Goal: Task Accomplishment & Management: Manage account settings

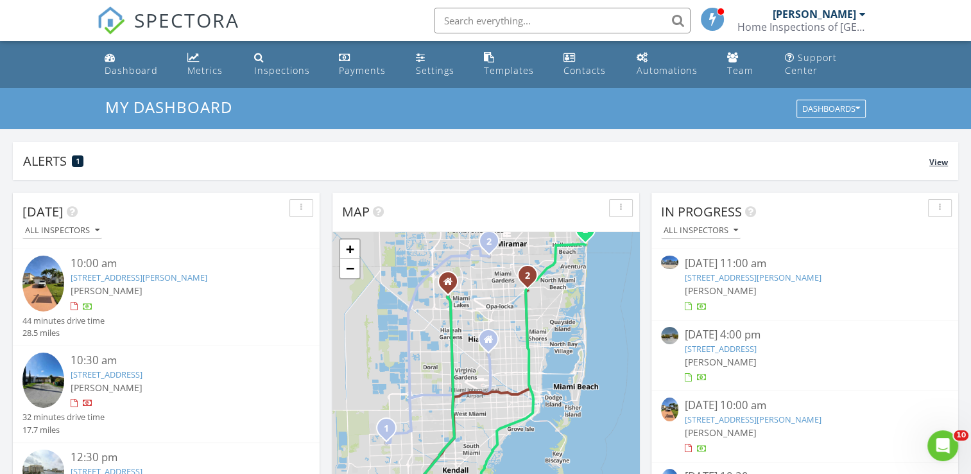
scroll to position [1188, 991]
click at [128, 69] on div "Dashboard" at bounding box center [131, 70] width 53 height 12
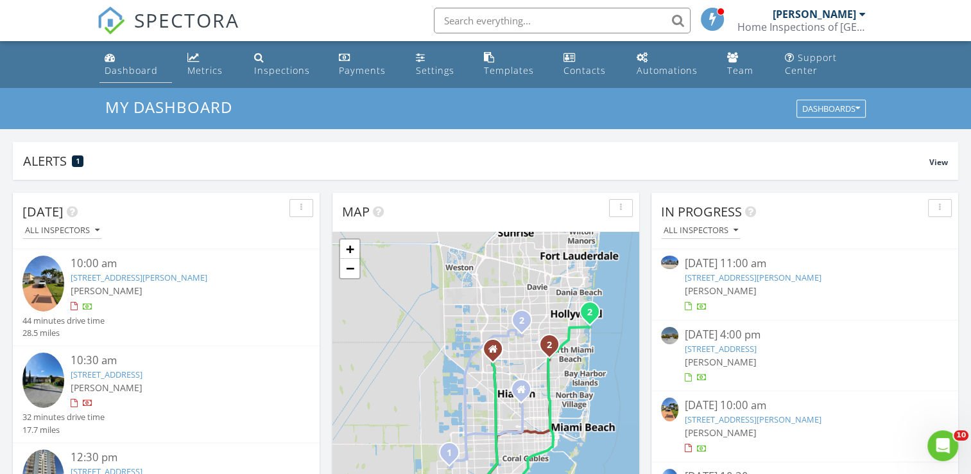
click at [117, 63] on link "Dashboard" at bounding box center [136, 64] width 73 height 37
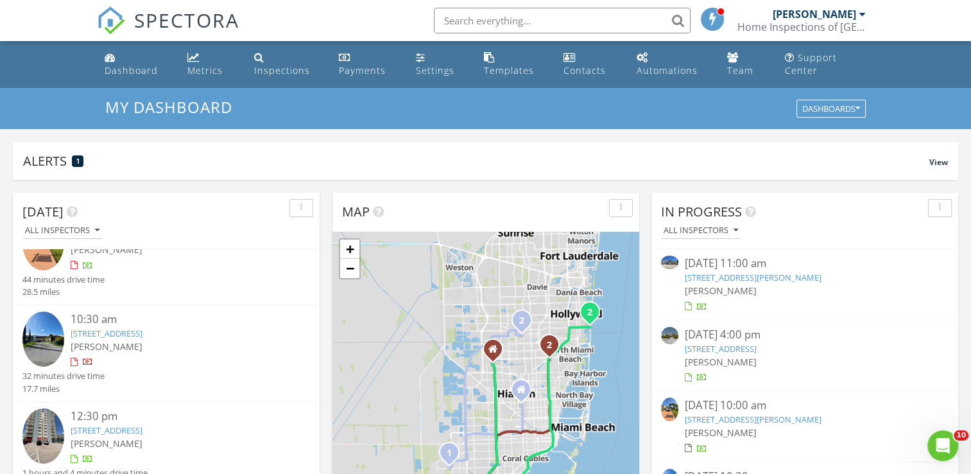
scroll to position [64, 0]
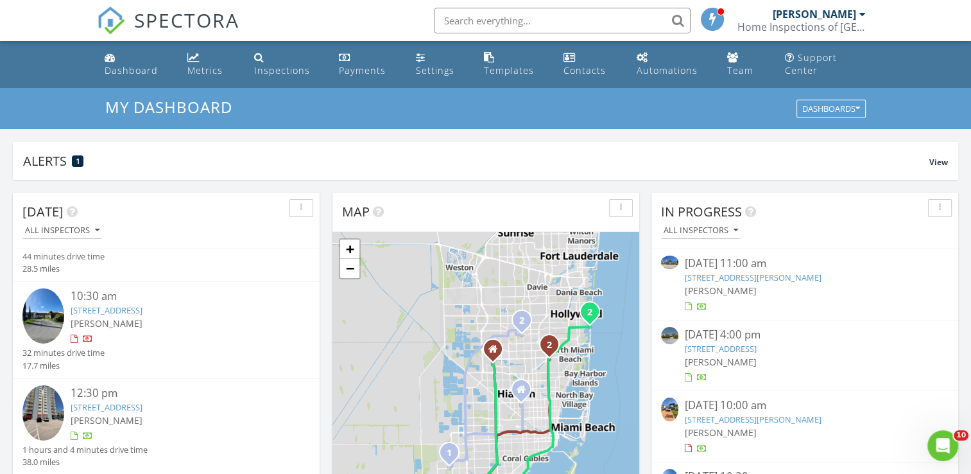
click at [110, 402] on link "[STREET_ADDRESS]" at bounding box center [107, 407] width 72 height 12
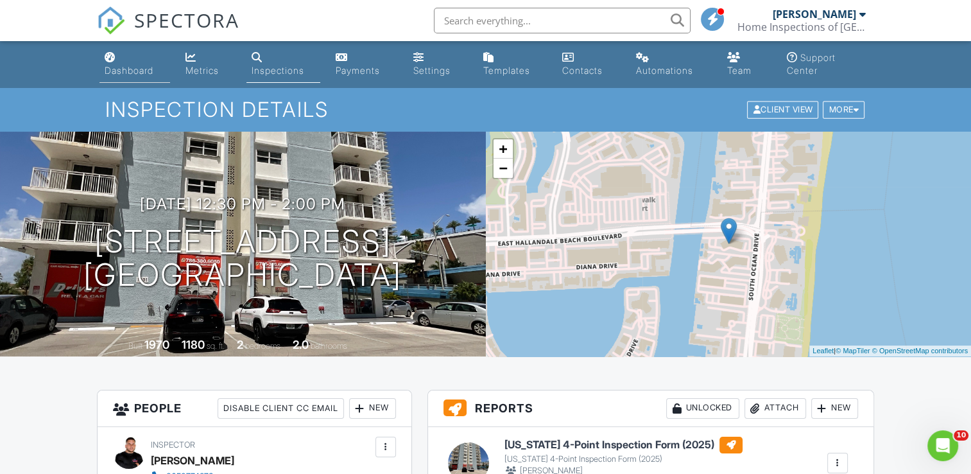
click at [116, 68] on div "Dashboard" at bounding box center [129, 70] width 49 height 11
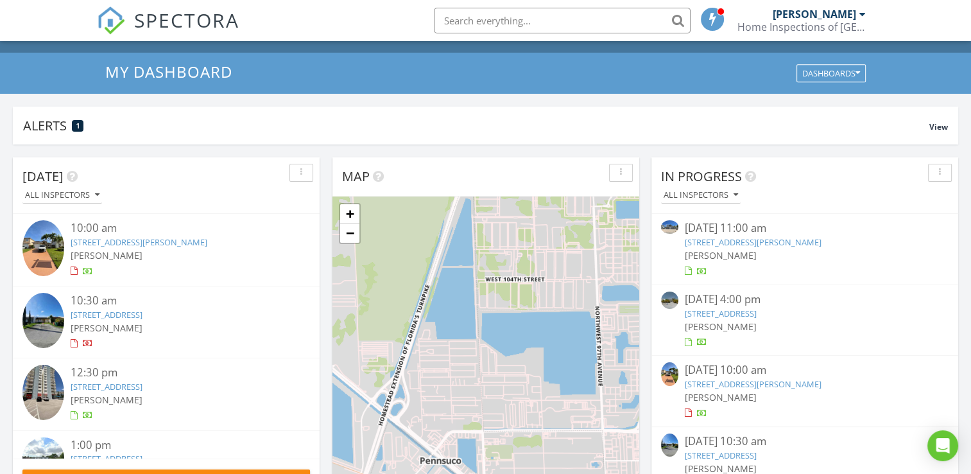
scroll to position [64, 0]
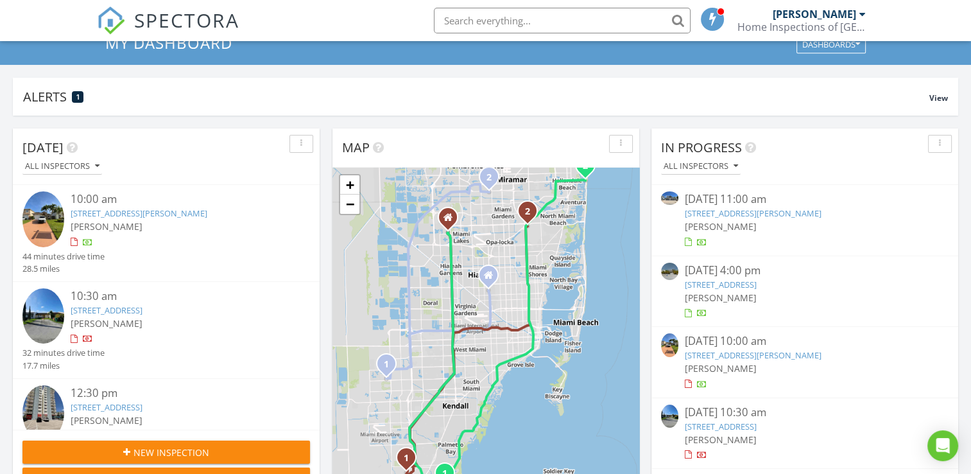
click at [97, 444] on button "New Inspection" at bounding box center [166, 451] width 288 height 23
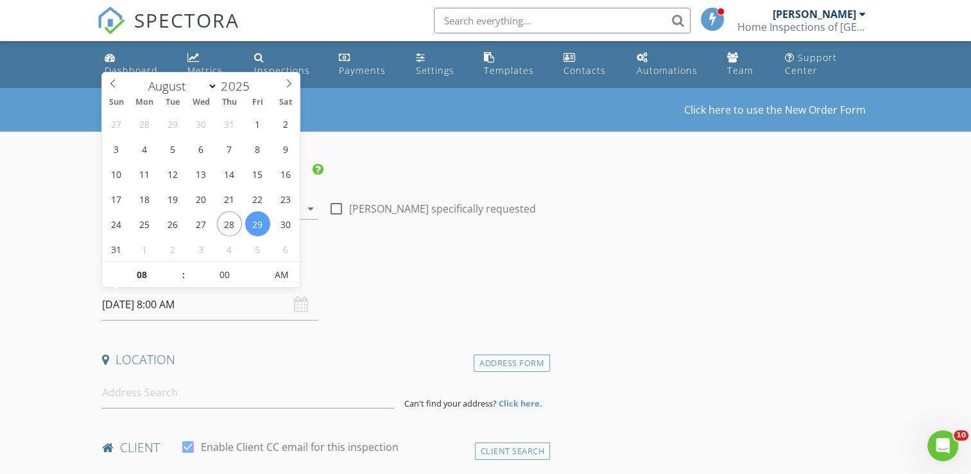
click at [169, 304] on input "[DATE] 8:00 AM" at bounding box center [210, 304] width 216 height 31
select select "8"
type input "[DATE] 8:00 AM"
type input "12"
type input "[DATE] 12:00 AM"
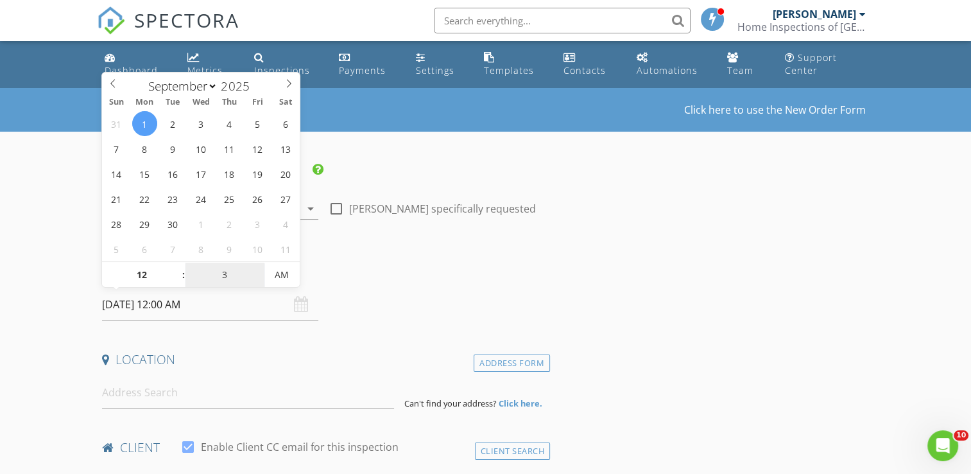
type input "30"
type input "[DATE] 12:30 PM"
click at [280, 281] on span "PM" at bounding box center [281, 275] width 35 height 26
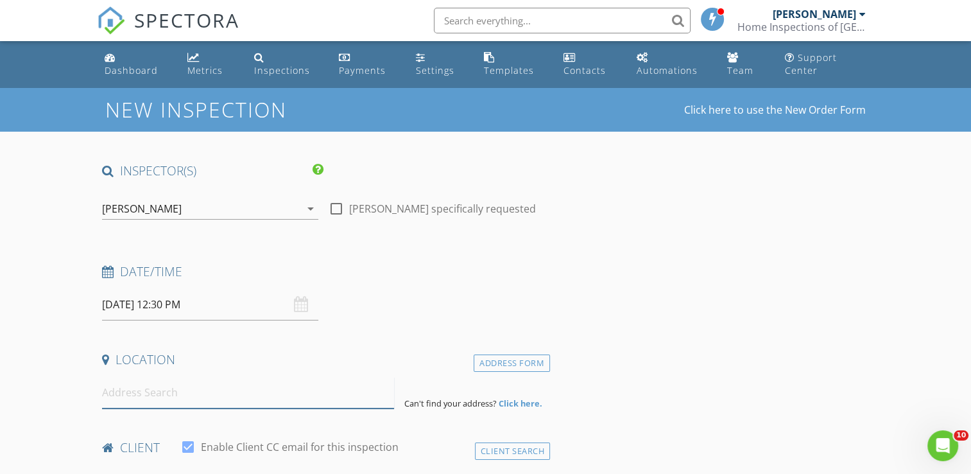
click at [212, 377] on input at bounding box center [248, 392] width 292 height 31
paste input "[STREET_ADDRESS]"
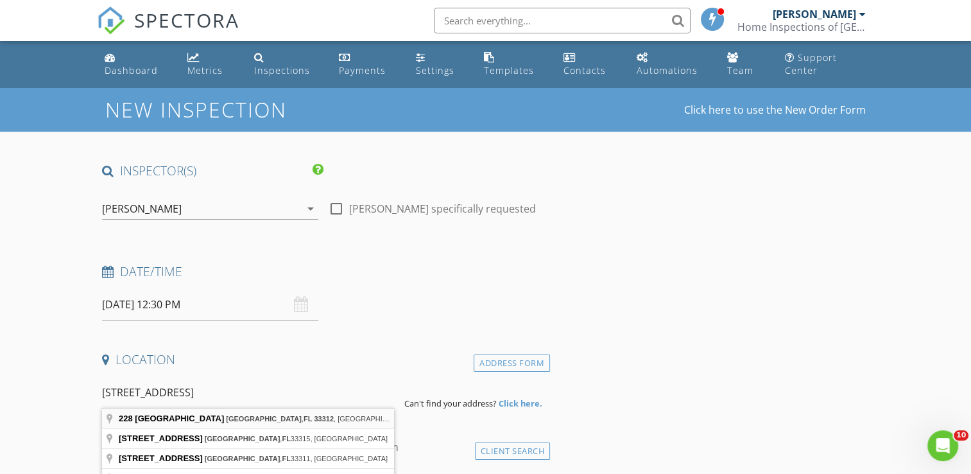
type input "[STREET_ADDRESS]"
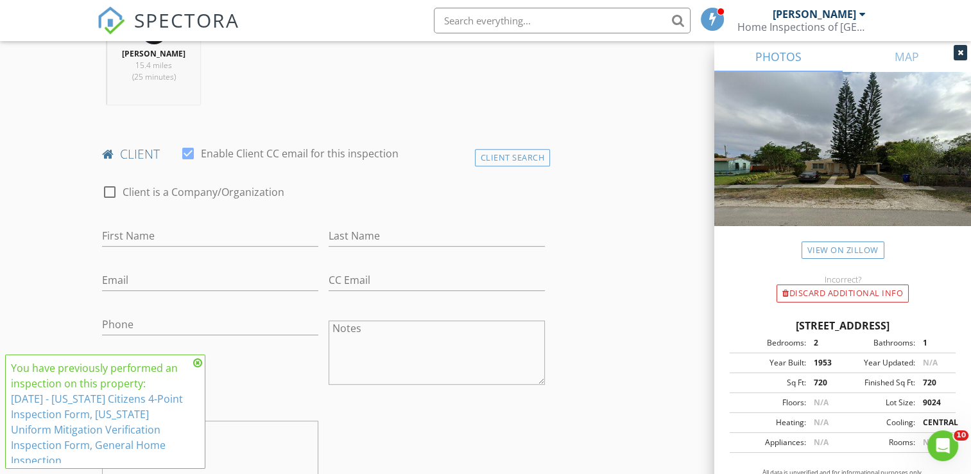
scroll to position [578, 0]
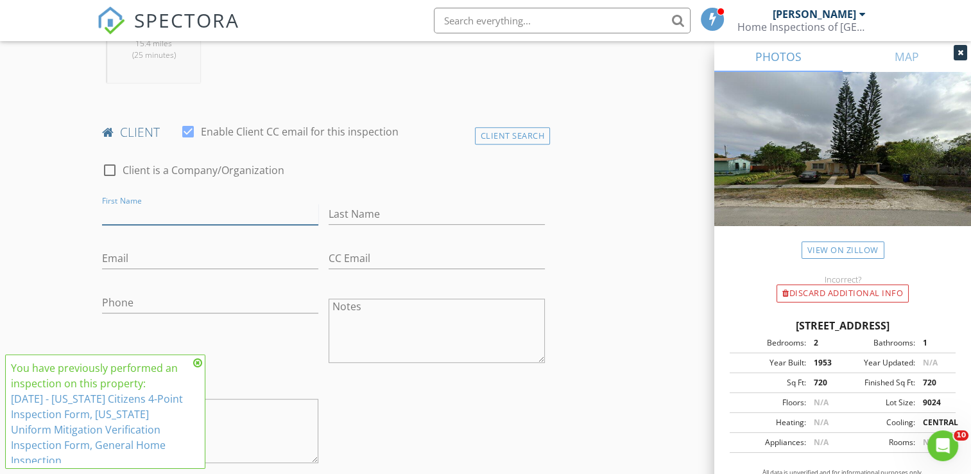
click at [186, 217] on input "First Name" at bounding box center [210, 214] width 216 height 21
paste input "[PERSON_NAME]"
drag, startPoint x: 137, startPoint y: 209, endPoint x: 259, endPoint y: 217, distance: 122.9
click at [259, 217] on input "[PERSON_NAME]" at bounding box center [210, 214] width 216 height 21
type input "[PERSON_NAME]"
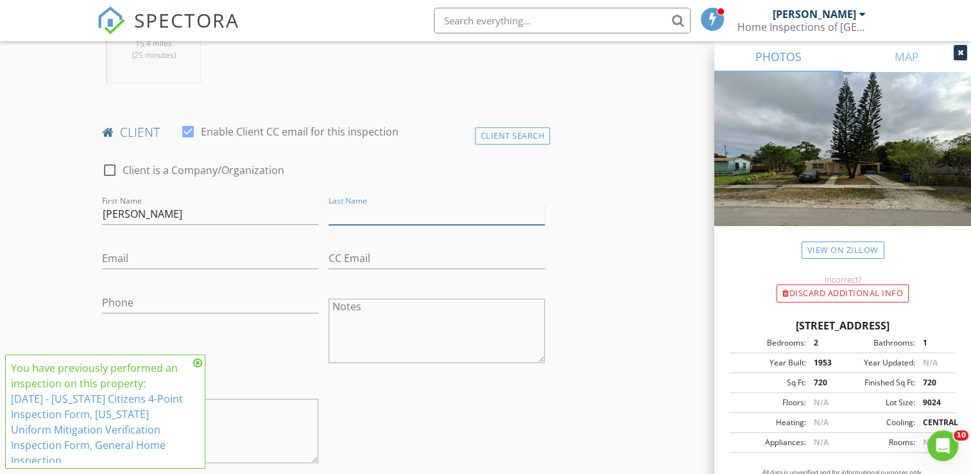
paste input "Doimeadios"
type input "Doimeadios"
click at [149, 253] on input "Email" at bounding box center [210, 258] width 216 height 21
paste input "Raflexd@gmail.com"
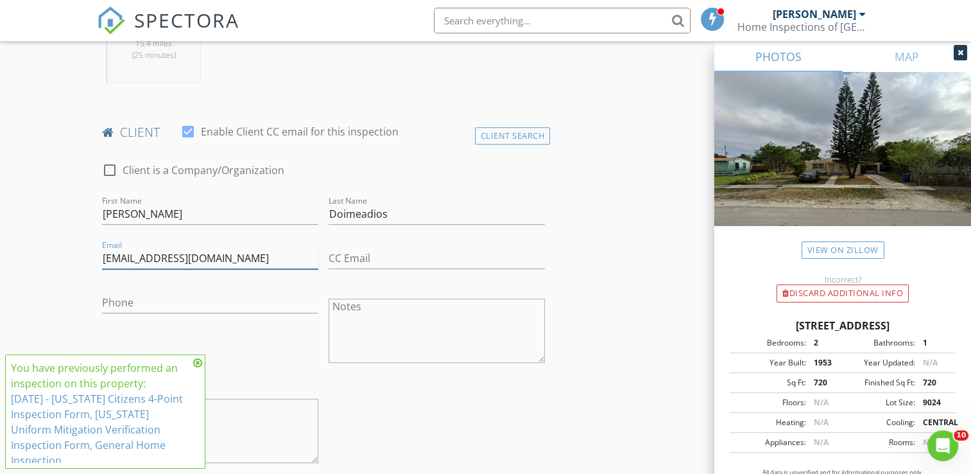
type input "Raflexd@gmail.com"
click at [227, 292] on input "Phone" at bounding box center [210, 302] width 216 height 21
paste input "786-860-7556"
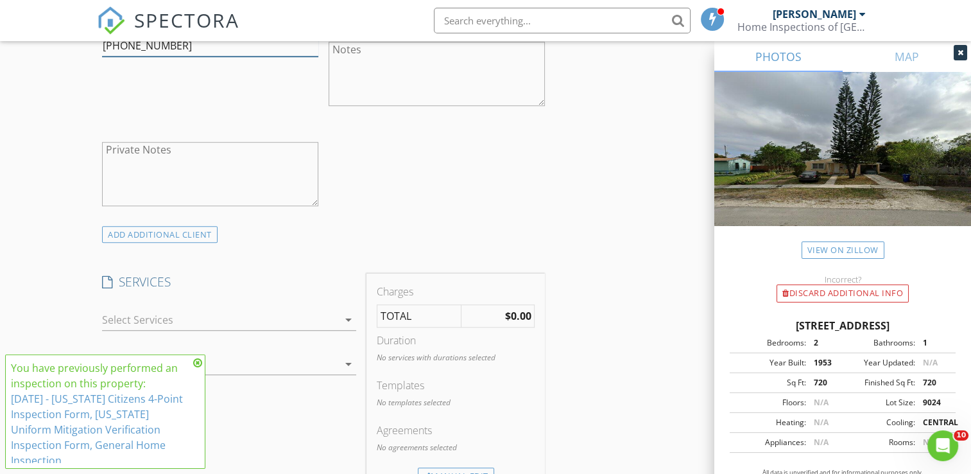
type input "786-860-7556"
click at [119, 317] on div at bounding box center [220, 319] width 236 height 21
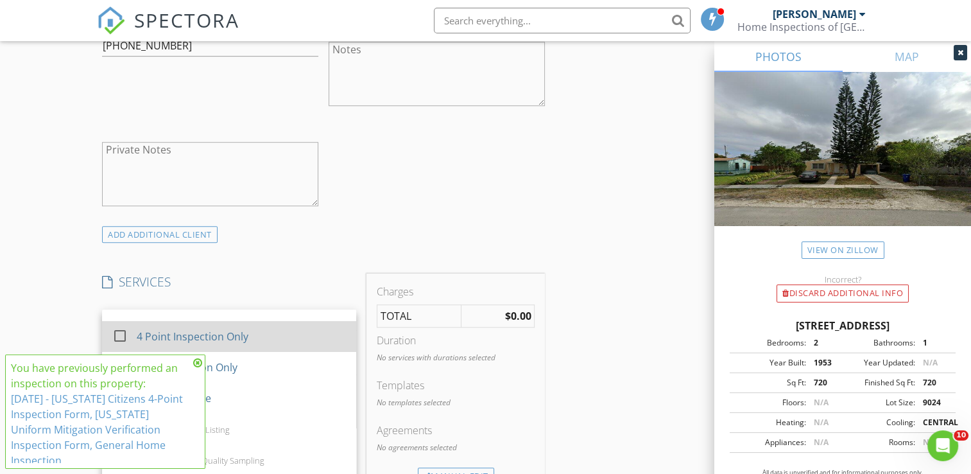
scroll to position [64, 0]
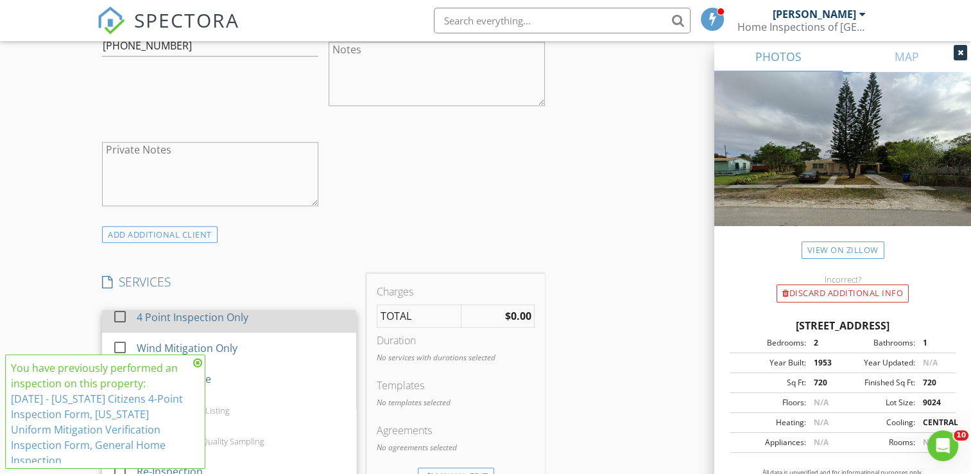
click at [205, 327] on div "4 Point Inspection Only" at bounding box center [241, 317] width 209 height 26
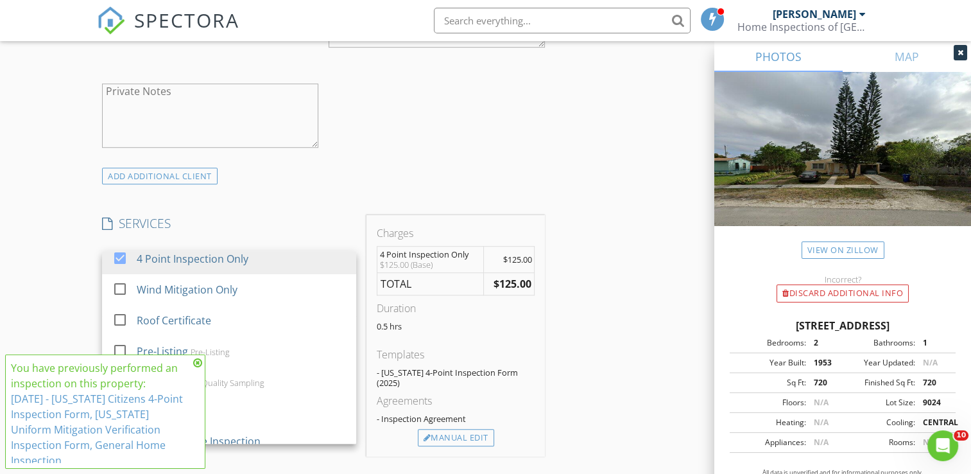
scroll to position [963, 0]
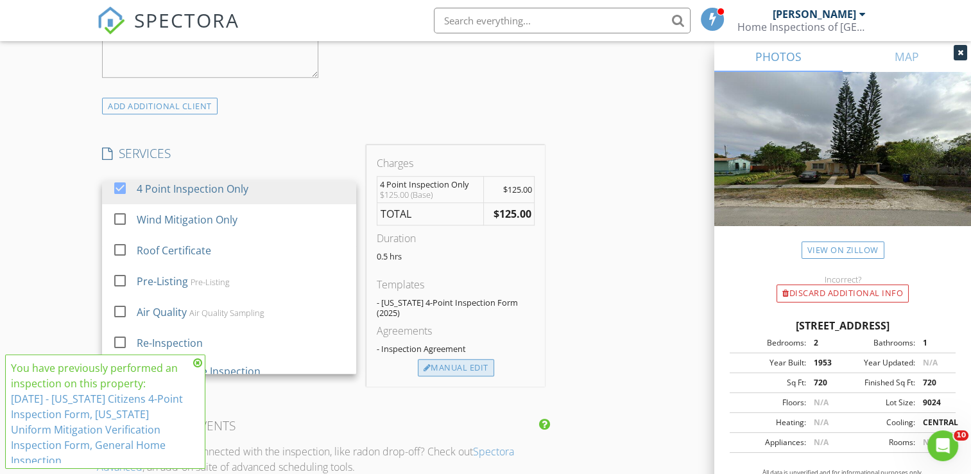
click at [466, 359] on div "Manual Edit" at bounding box center [456, 368] width 76 height 18
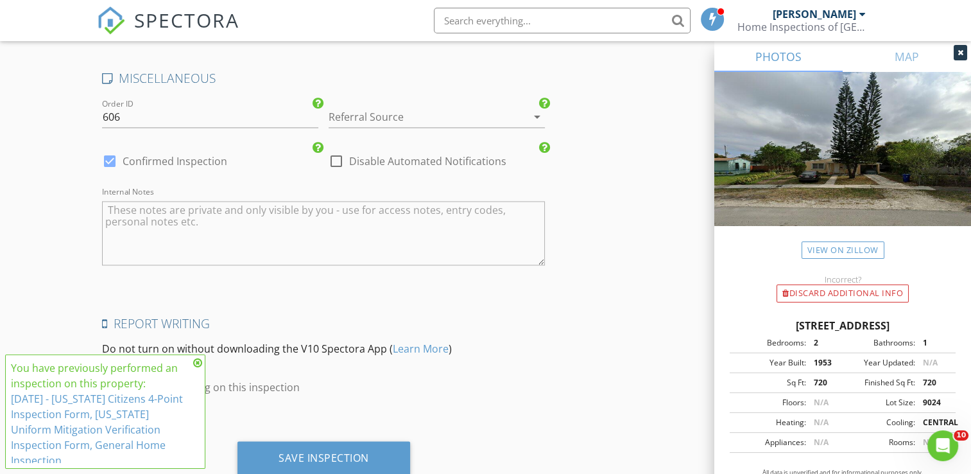
scroll to position [1972, 0]
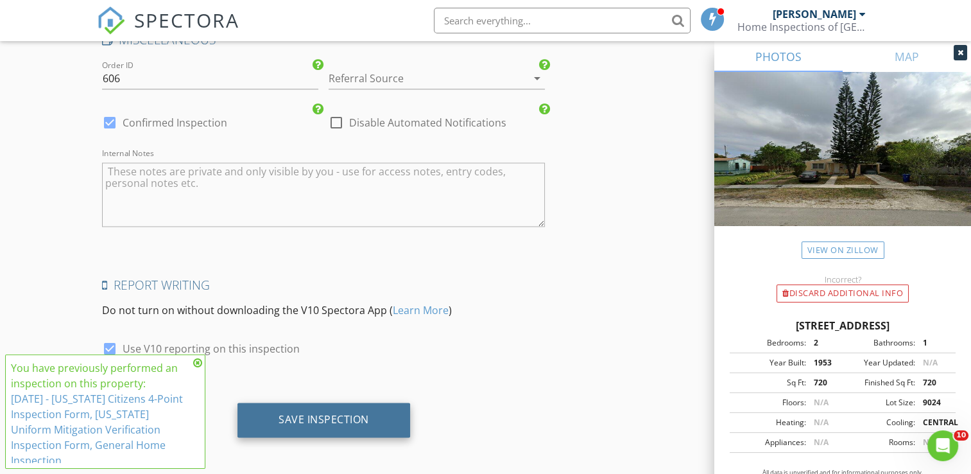
click at [344, 413] on div "Save Inspection" at bounding box center [324, 419] width 91 height 13
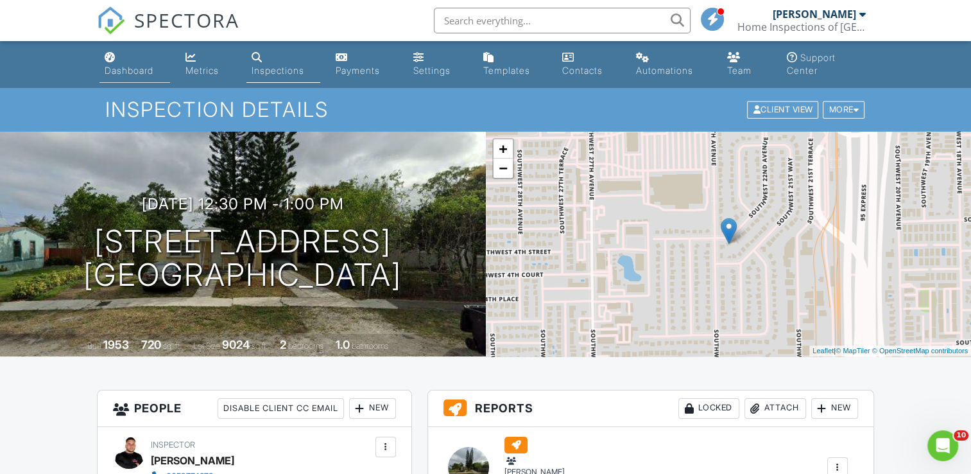
click at [116, 69] on div "Dashboard" at bounding box center [129, 70] width 49 height 11
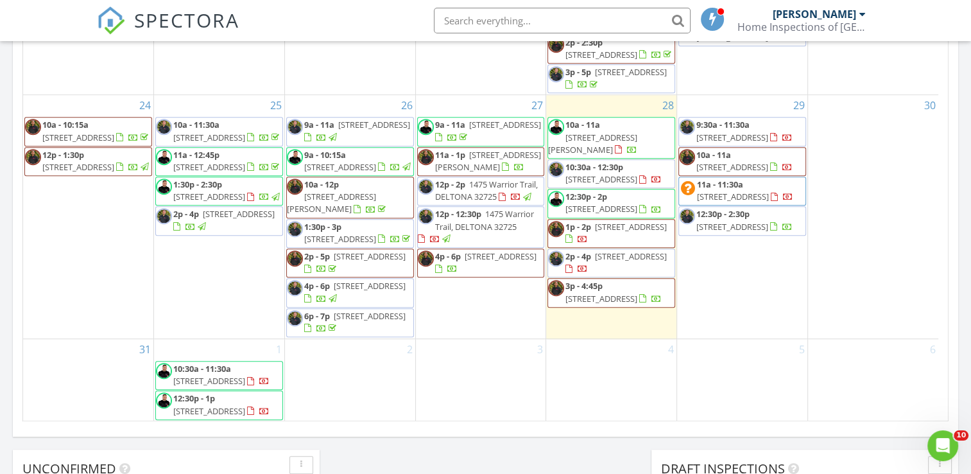
scroll to position [845, 0]
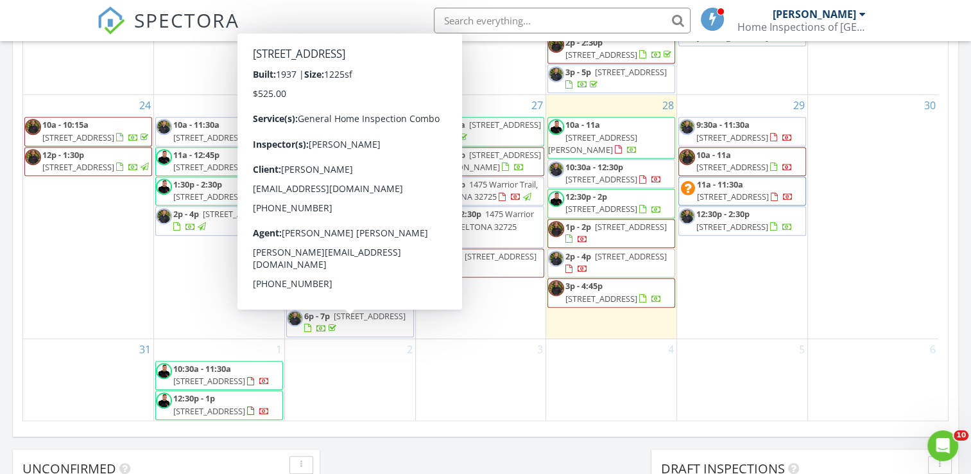
click at [338, 291] on span "1726 NW 63rd St, Miami 33147" at bounding box center [370, 286] width 72 height 12
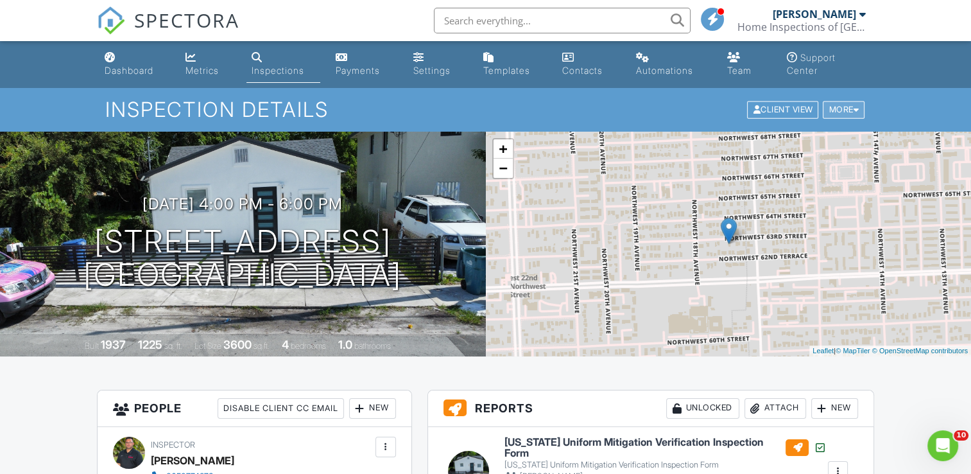
click at [858, 108] on div at bounding box center [856, 110] width 6 height 8
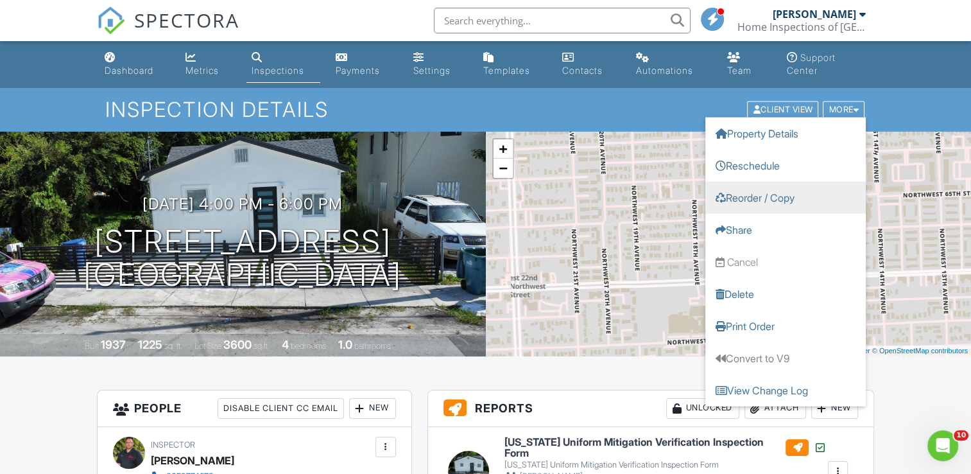
click at [777, 195] on link "Reorder / Copy" at bounding box center [786, 198] width 160 height 32
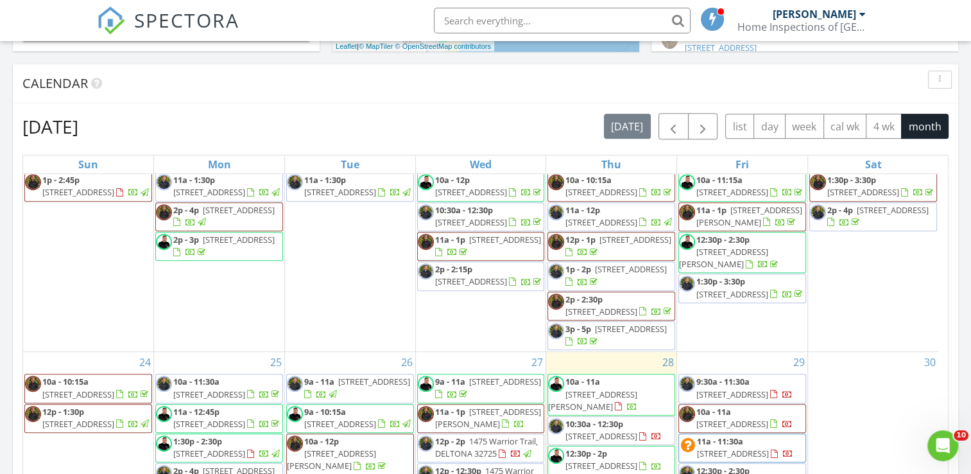
scroll to position [706, 0]
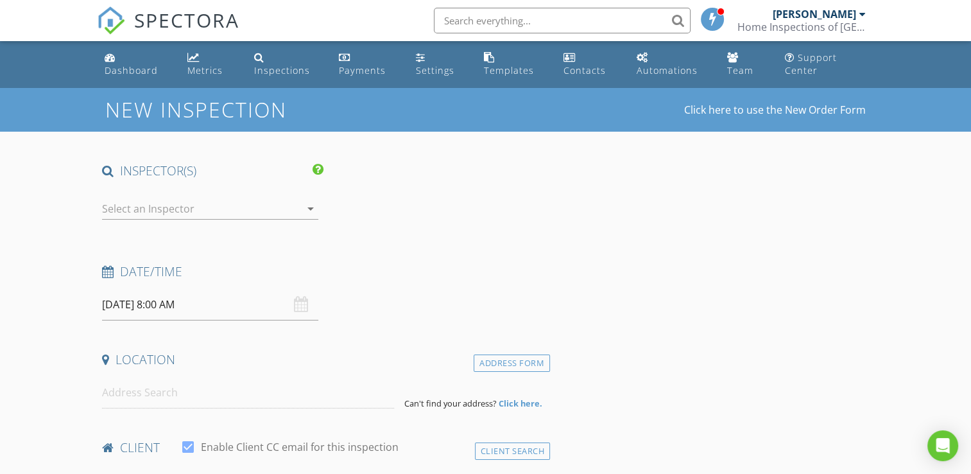
type input "Lianny"
type input "[PERSON_NAME]"
type input "[EMAIL_ADDRESS][DOMAIN_NAME]"
type input "[PHONE_NUMBER]"
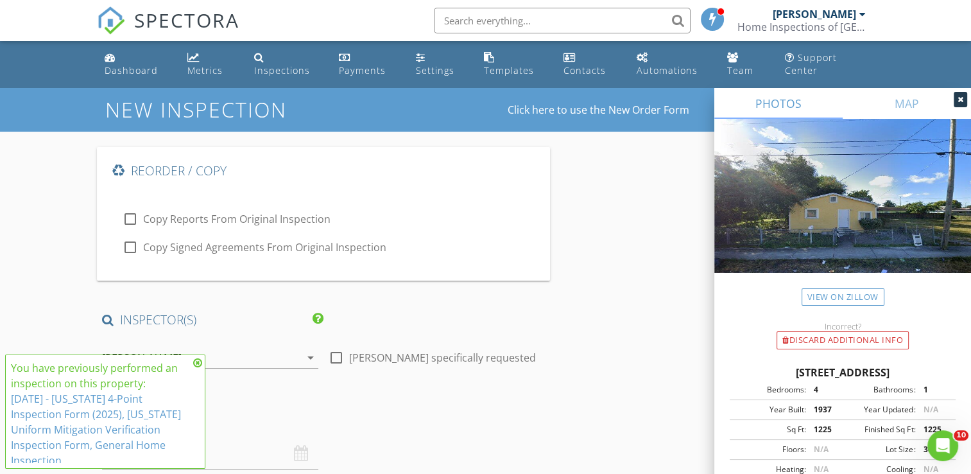
click at [175, 217] on label "Copy Reports From Original Inspection" at bounding box center [236, 218] width 187 height 13
checkbox input "true"
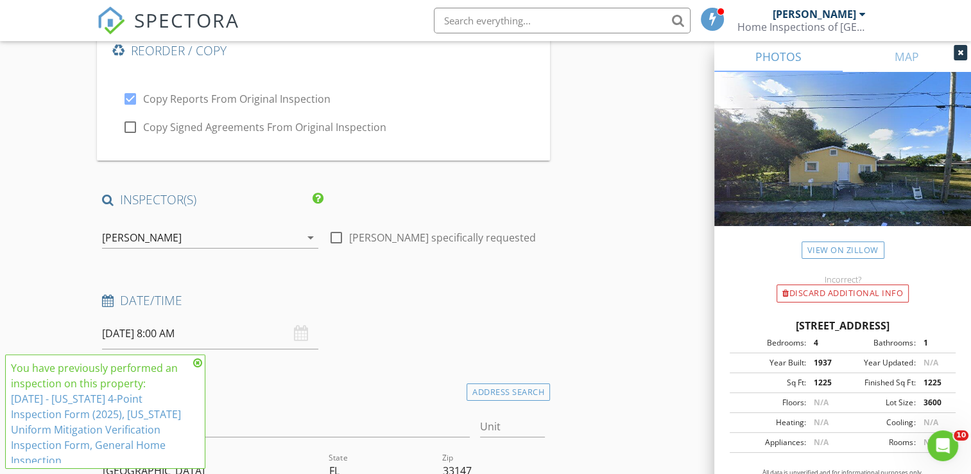
scroll to position [128, 0]
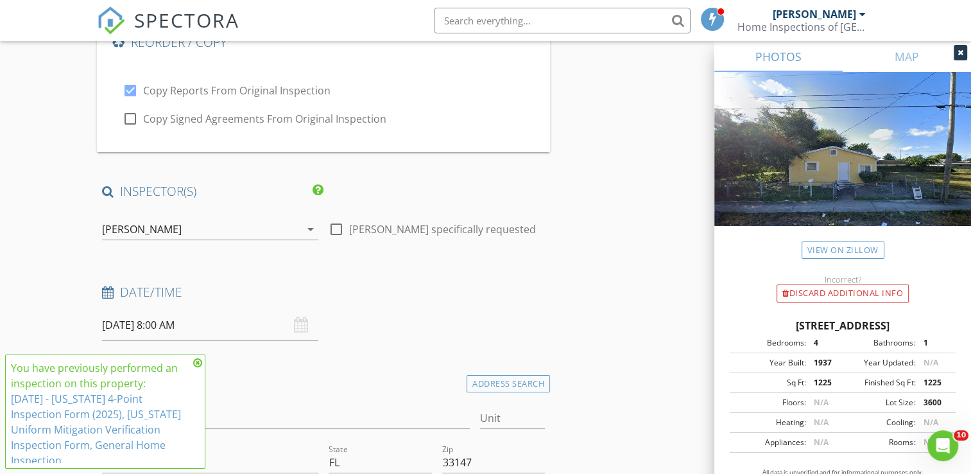
click at [142, 229] on div "[PERSON_NAME]" at bounding box center [142, 229] width 80 height 12
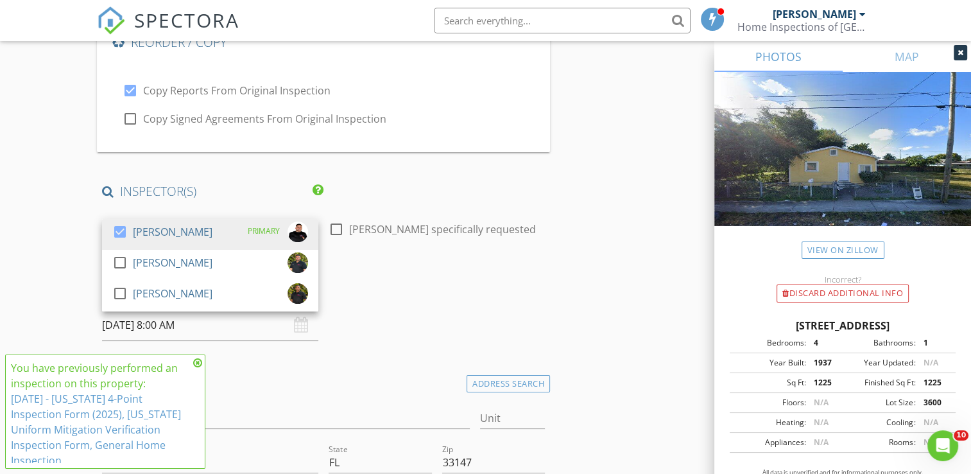
click at [142, 229] on div "[PERSON_NAME]" at bounding box center [173, 231] width 80 height 21
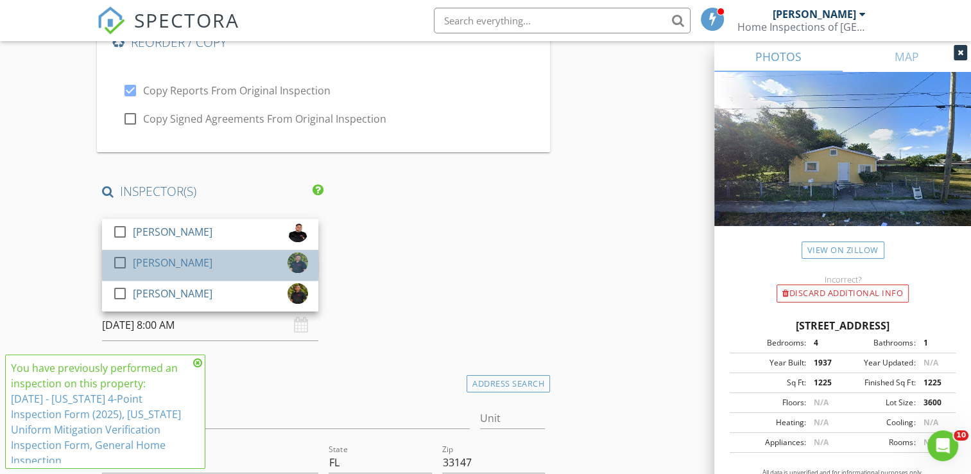
click at [135, 256] on div "[PERSON_NAME]" at bounding box center [173, 262] width 80 height 21
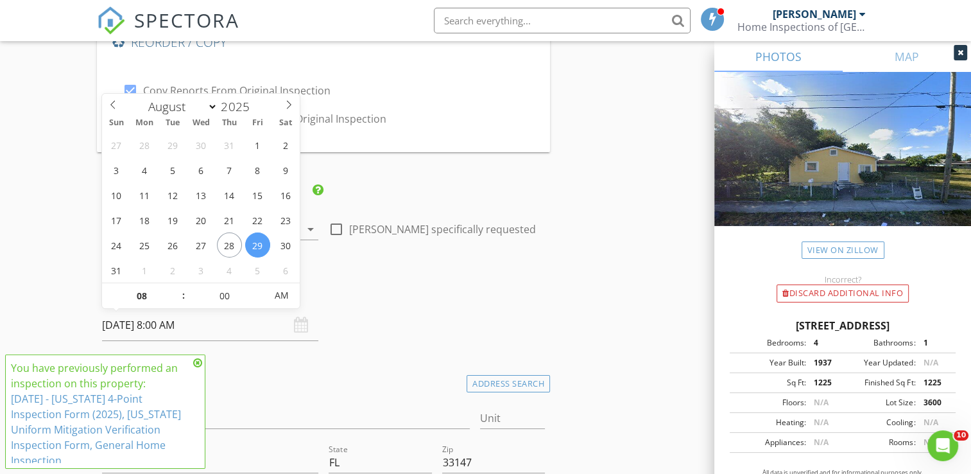
click at [119, 317] on input "[DATE] 8:00 AM" at bounding box center [210, 324] width 216 height 31
click at [123, 291] on input "08" at bounding box center [141, 296] width 79 height 26
type input "03"
type input "08/29/2025 3:00 PM"
click at [286, 297] on span "PM" at bounding box center [281, 295] width 35 height 26
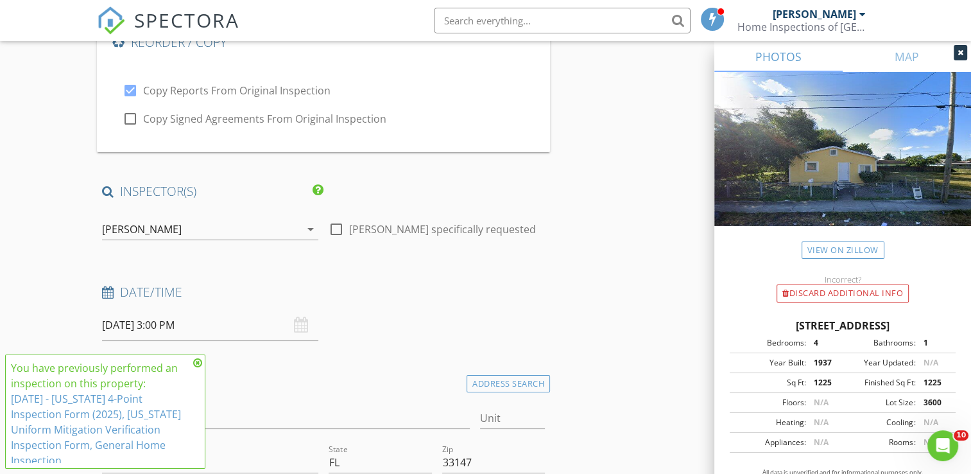
click at [196, 362] on icon at bounding box center [197, 363] width 9 height 10
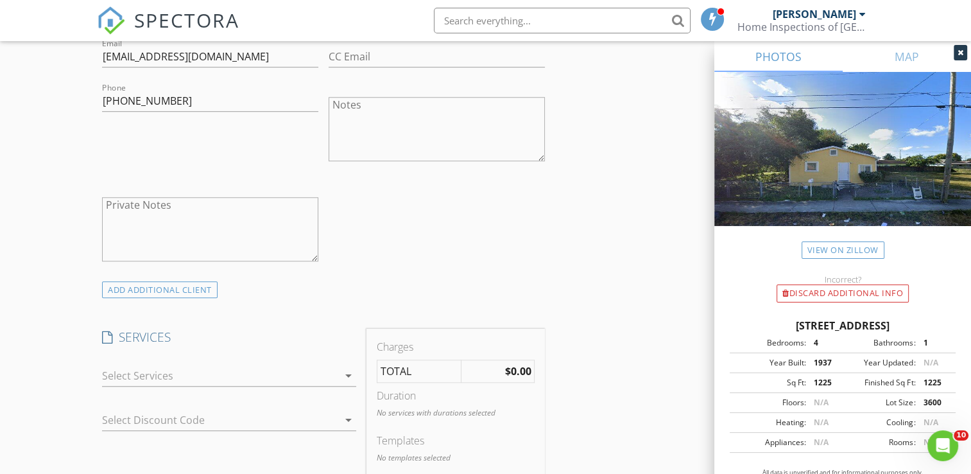
scroll to position [1027, 0]
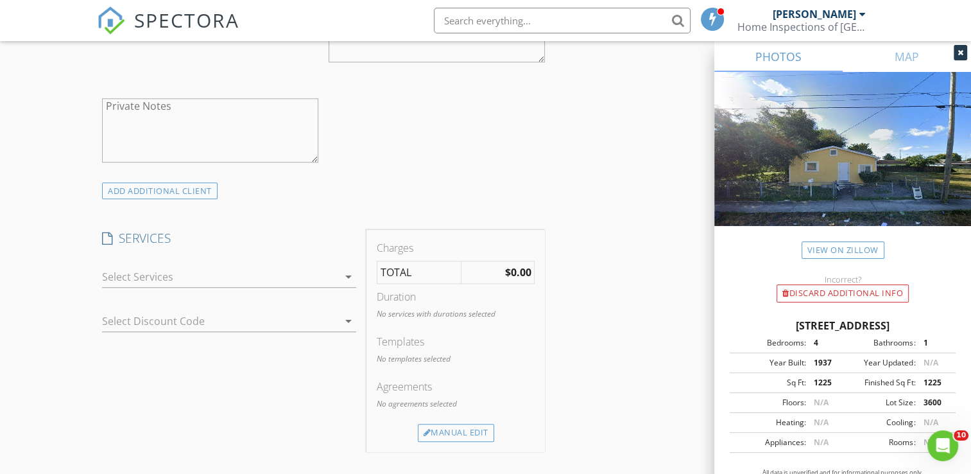
click at [197, 286] on div "arrow_drop_down" at bounding box center [229, 283] width 254 height 34
click at [197, 277] on div at bounding box center [220, 276] width 236 height 21
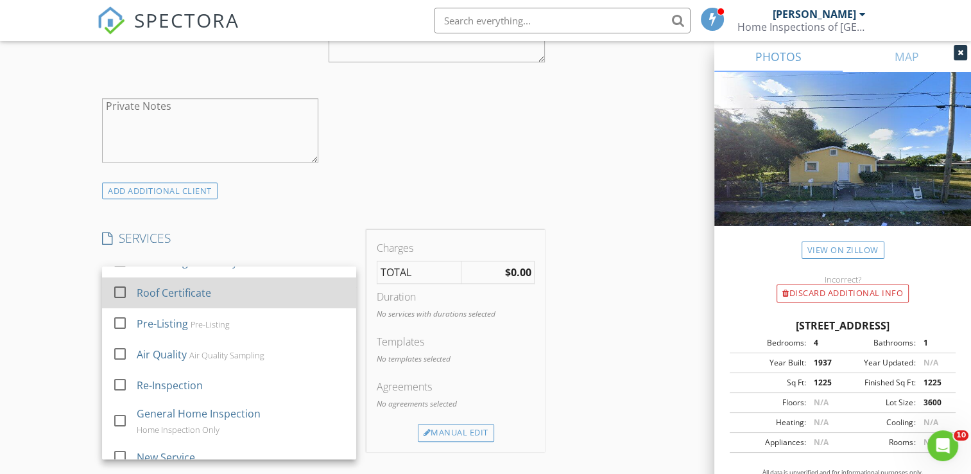
scroll to position [128, 0]
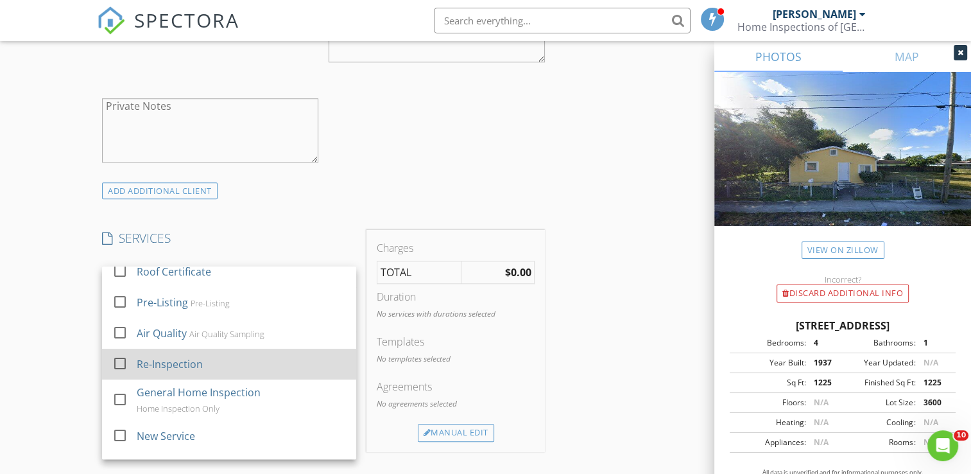
click at [178, 356] on div "Re-Inspection" at bounding box center [170, 363] width 66 height 15
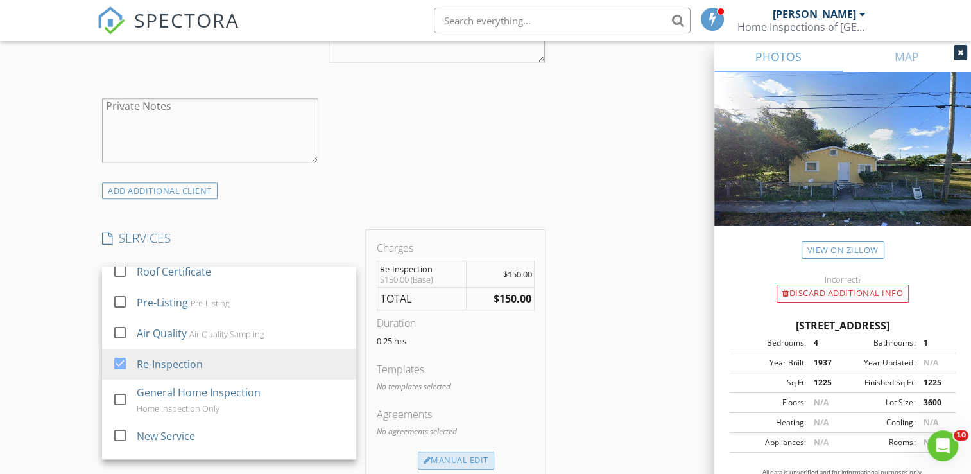
click at [455, 456] on div "Manual Edit" at bounding box center [456, 460] width 76 height 18
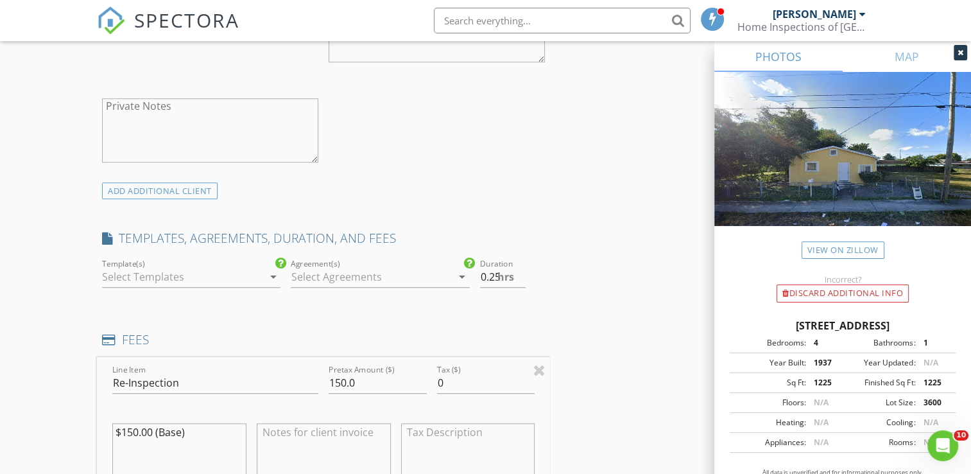
click at [583, 271] on div "Reorder / Copy check_box Copy Reports From Original Inspection check_box_outlin…" at bounding box center [485, 471] width 777 height 2702
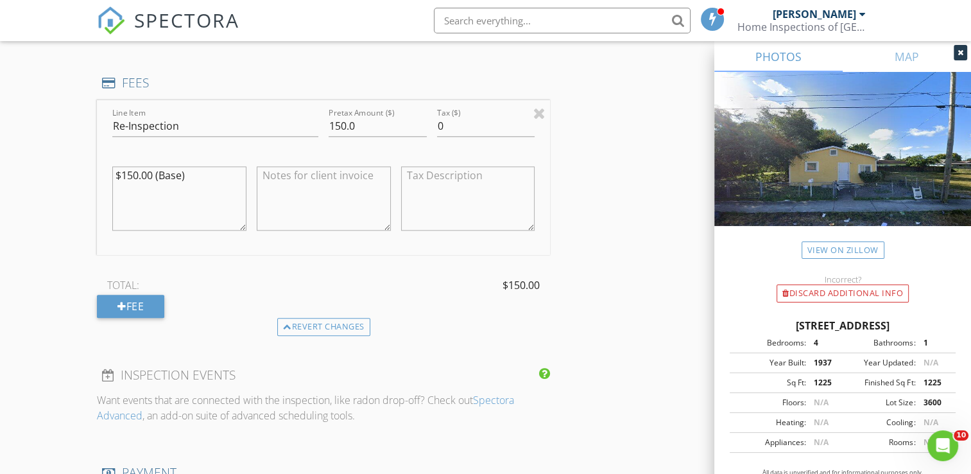
scroll to position [1027, 0]
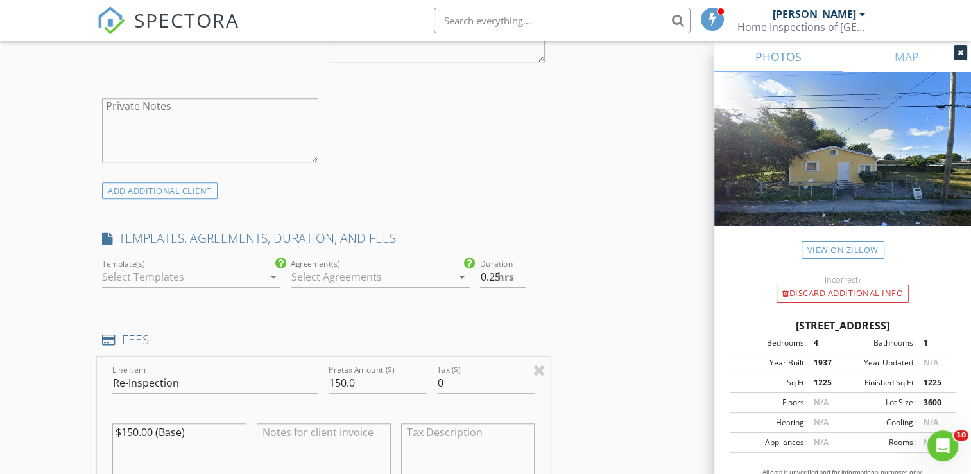
click at [230, 276] on div at bounding box center [182, 276] width 160 height 21
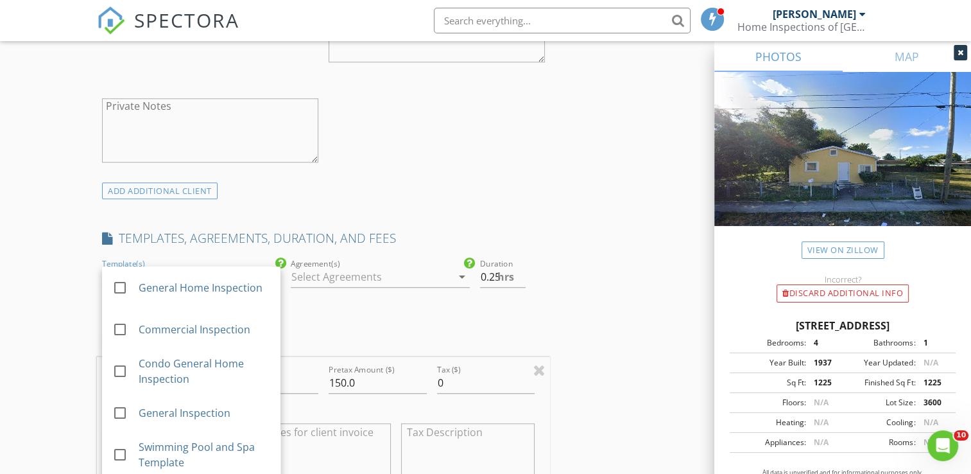
click at [56, 248] on div "New Inspection Click here to use the New Order Form Reorder / Copy check_box Co…" at bounding box center [485, 456] width 971 height 2791
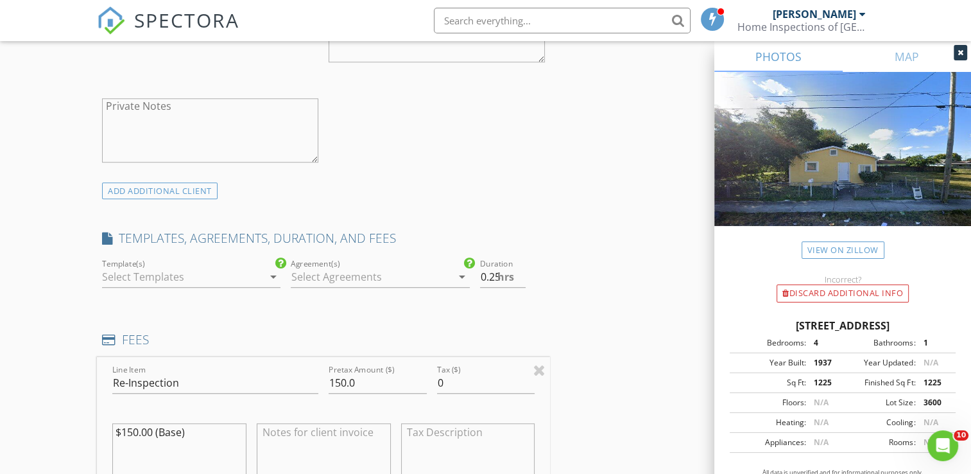
click at [367, 277] on div at bounding box center [371, 276] width 160 height 21
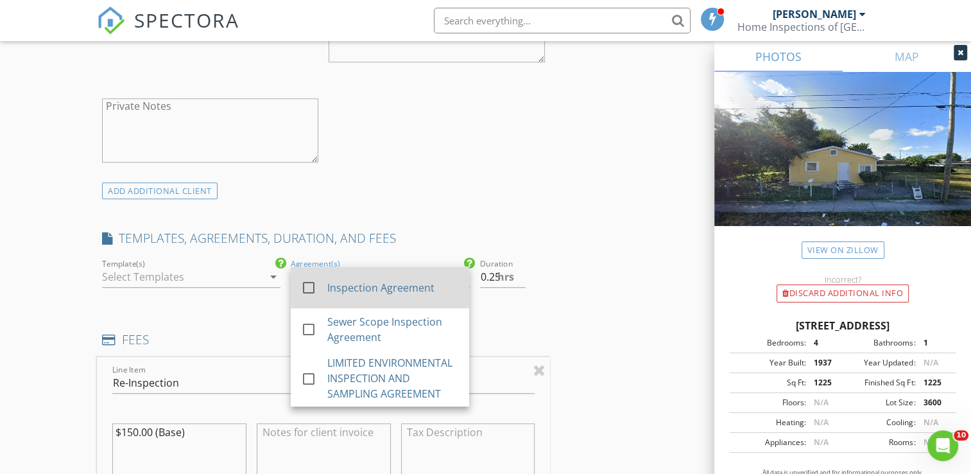
click at [342, 286] on div "Inspection Agreement" at bounding box center [393, 286] width 132 height 15
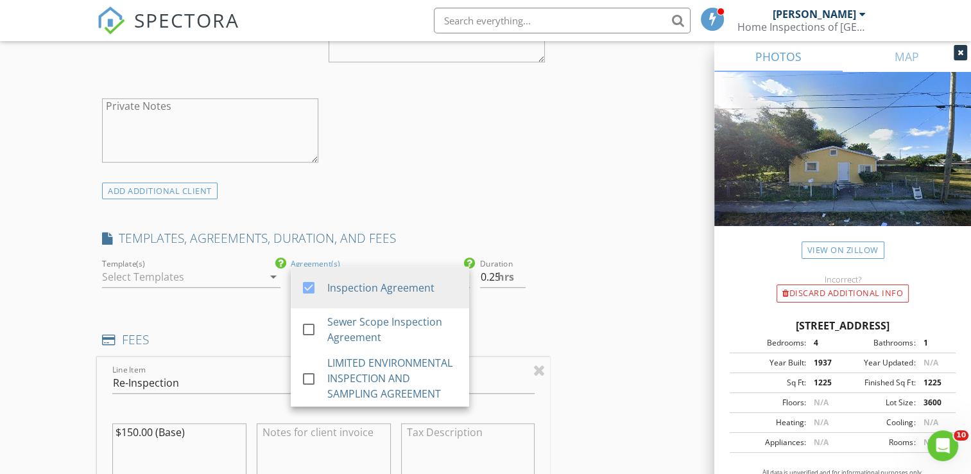
click at [0, 294] on html "SPECTORA Alexis Espinosa Home Inspections of Southeast FL, Inc. Role: Inspector…" at bounding box center [485, 412] width 971 height 2879
click at [65, 283] on div "New Inspection Click here to use the New Order Form Reorder / Copy check_box Co…" at bounding box center [485, 456] width 971 height 2791
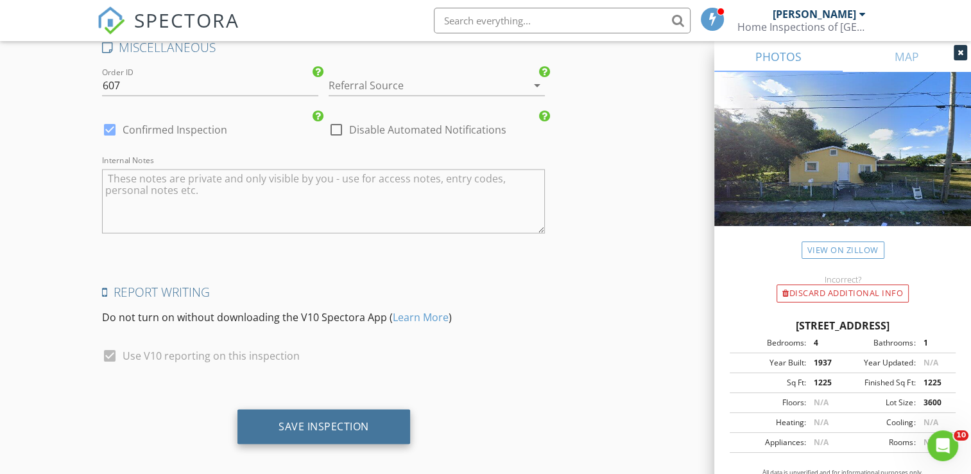
scroll to position [2401, 0]
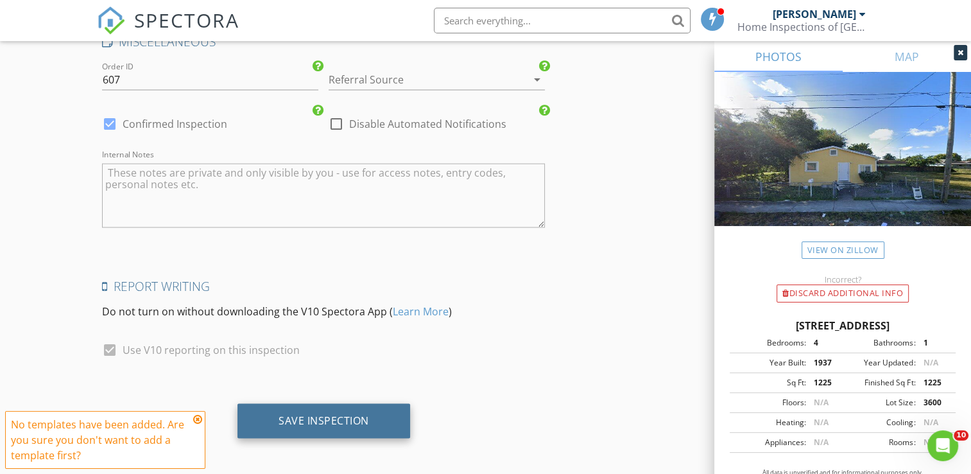
click at [336, 413] on div "Save Inspection" at bounding box center [324, 419] width 91 height 13
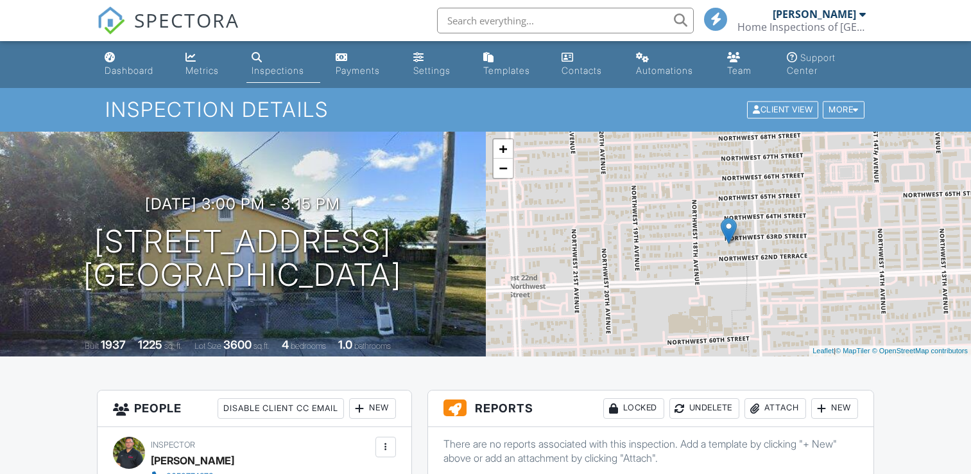
scroll to position [257, 0]
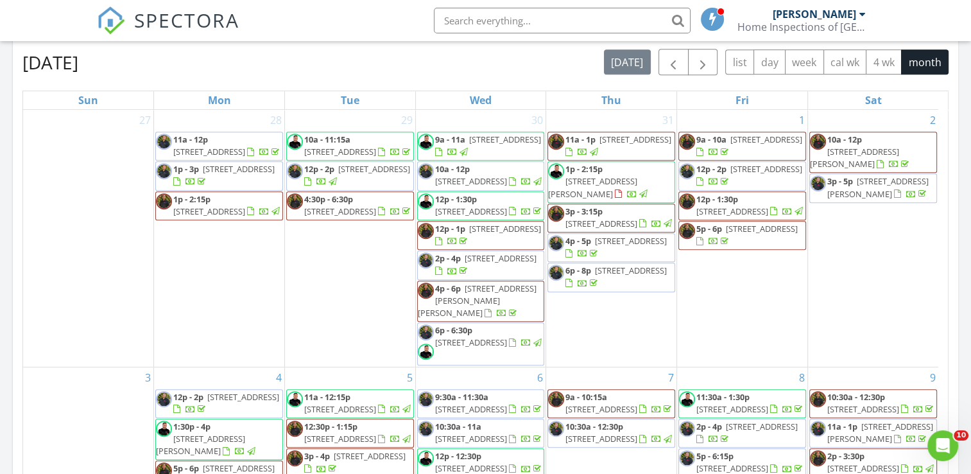
scroll to position [321, 0]
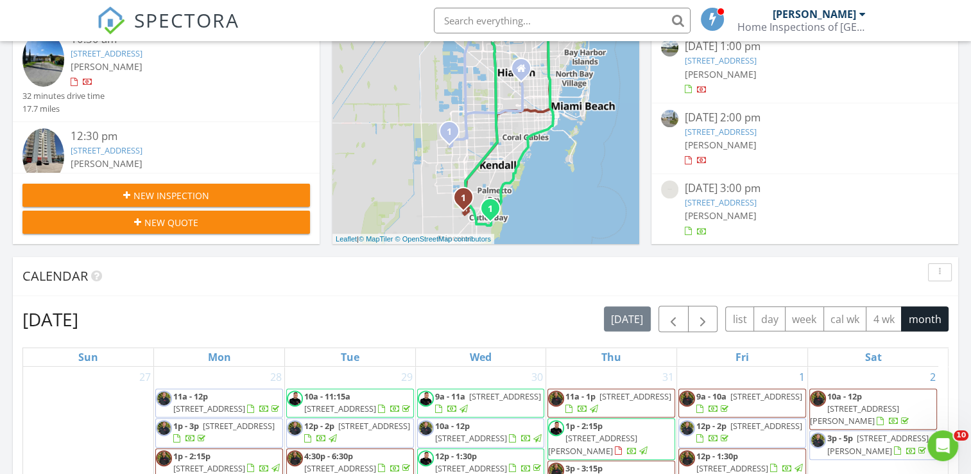
click at [136, 203] on button "New Inspection" at bounding box center [166, 195] width 288 height 23
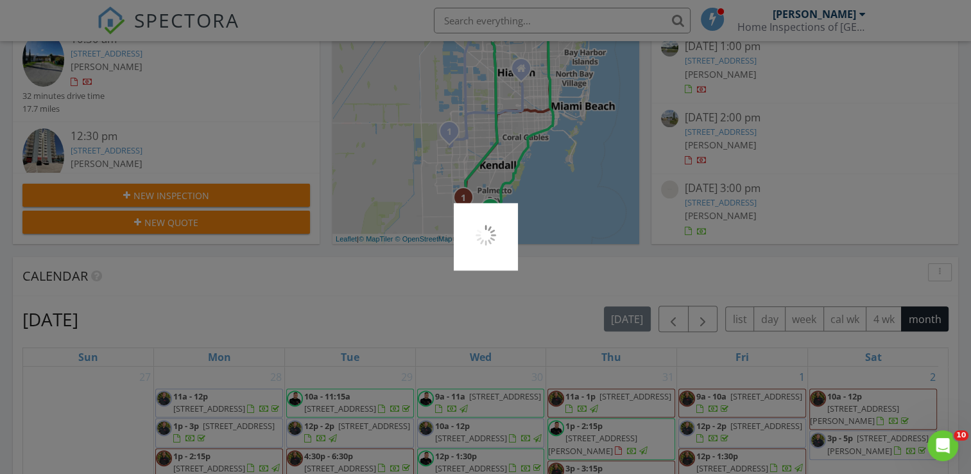
click at [136, 200] on div at bounding box center [485, 237] width 971 height 474
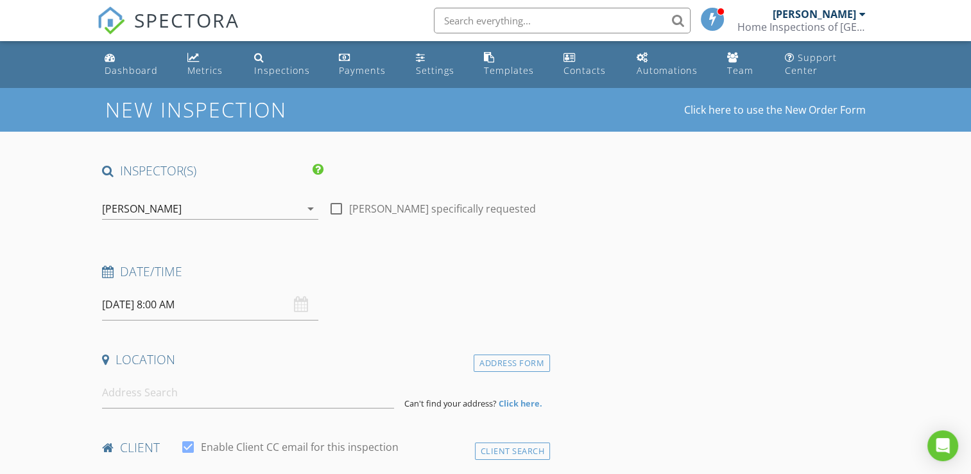
click at [121, 209] on div "[PERSON_NAME]" at bounding box center [142, 209] width 80 height 12
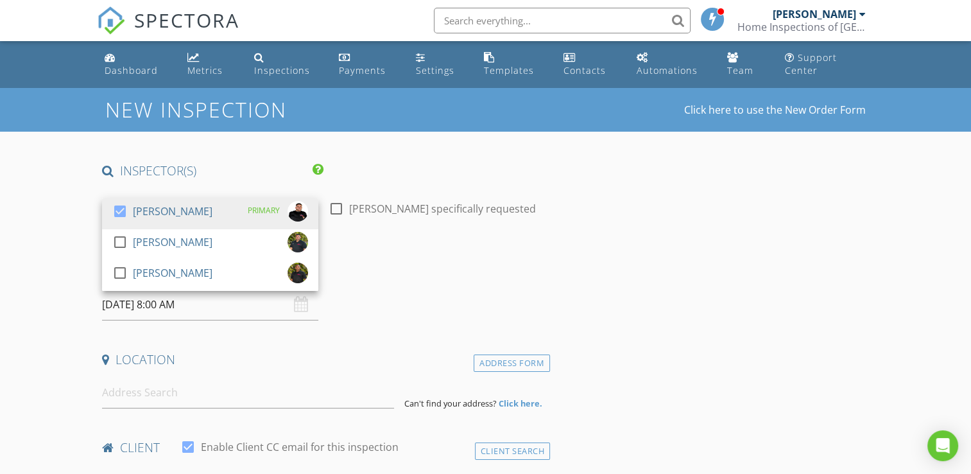
click at [121, 209] on div at bounding box center [120, 211] width 22 height 22
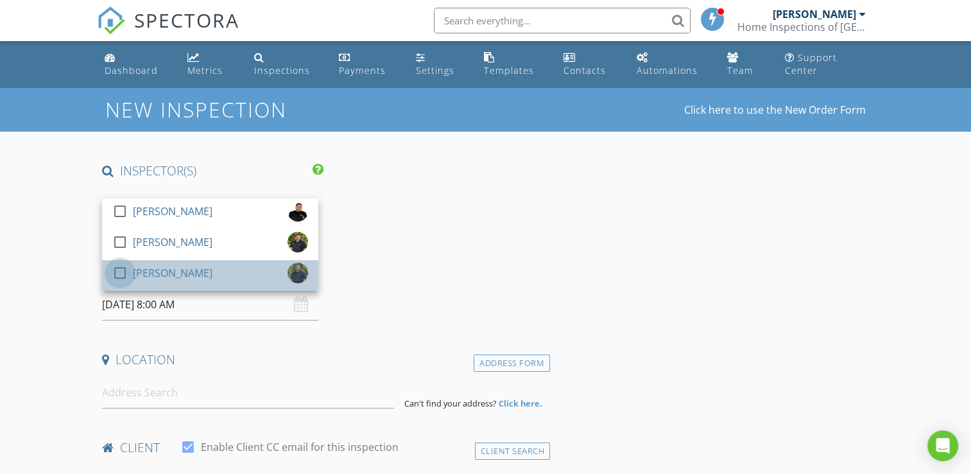
click at [118, 275] on div at bounding box center [120, 273] width 22 height 22
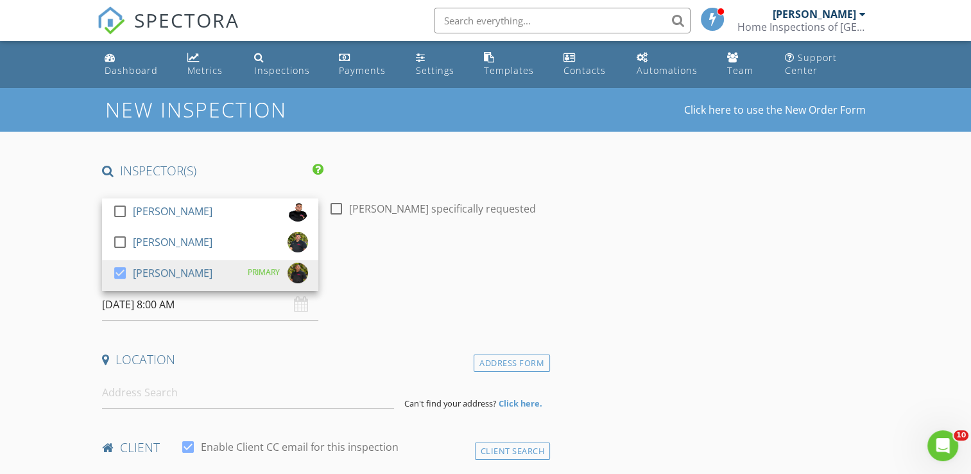
click at [117, 299] on input "[DATE] 8:00 AM" at bounding box center [210, 304] width 216 height 31
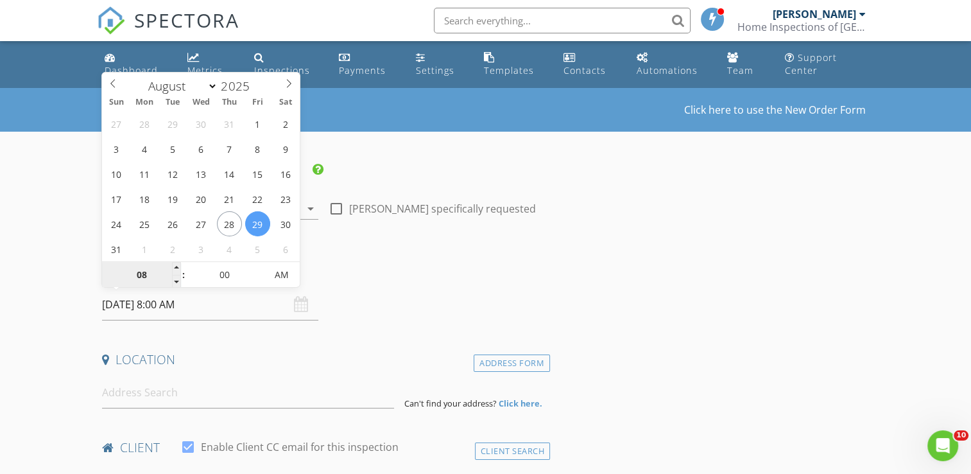
click at [152, 275] on input "08" at bounding box center [141, 276] width 79 height 26
type input "9"
type input "[DATE] 9:00 AM"
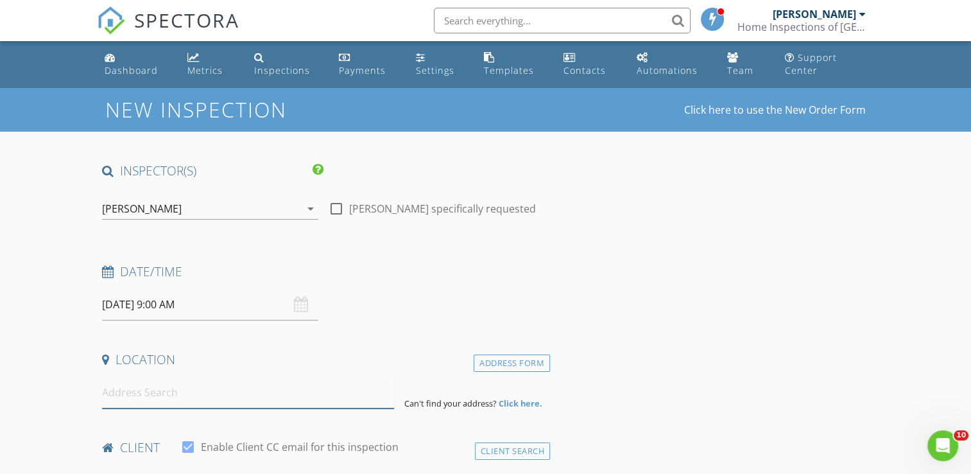
click at [208, 382] on input at bounding box center [248, 392] width 292 height 31
paste input "[STREET_ADDRESS]"
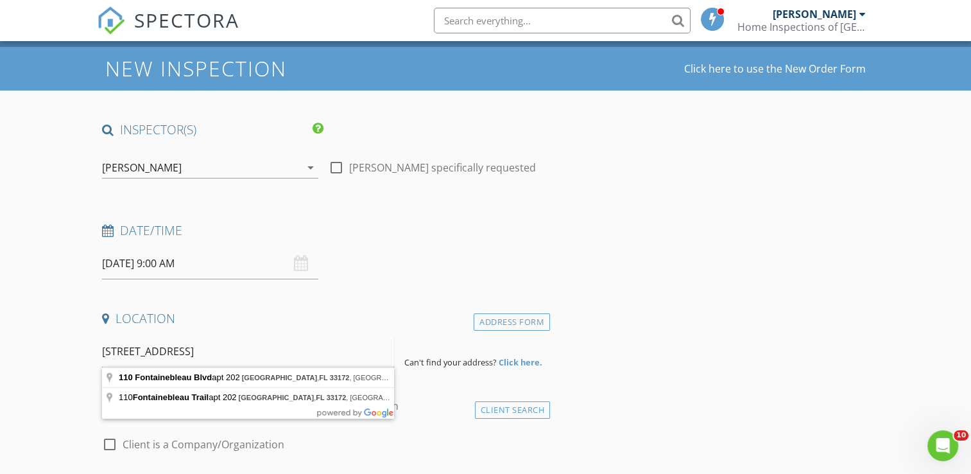
scroll to position [64, 0]
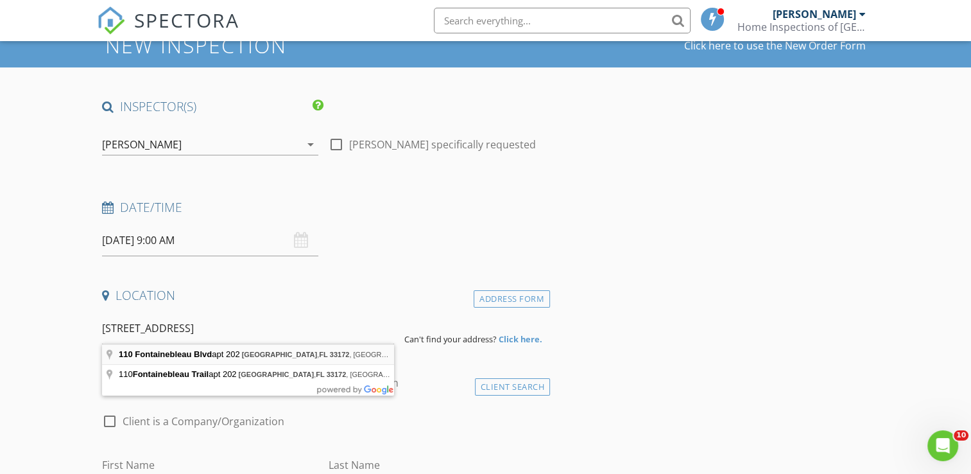
type input "[STREET_ADDRESS]"
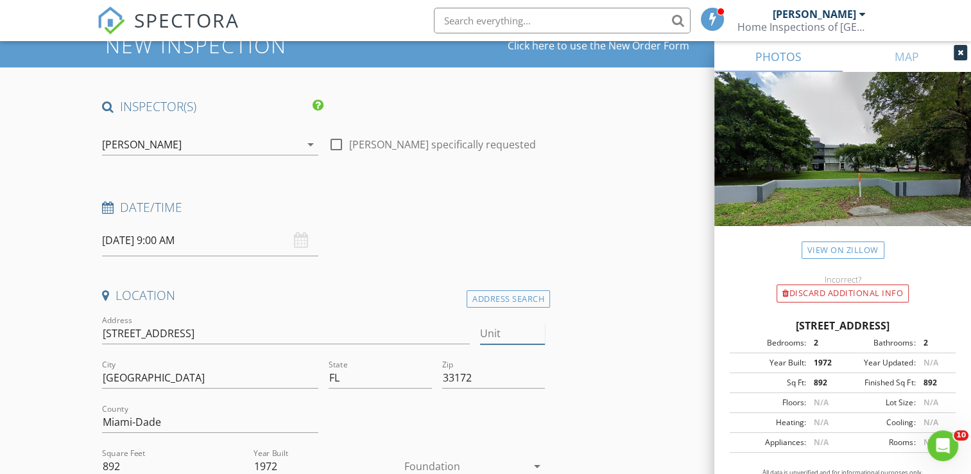
click at [496, 334] on input "Unit" at bounding box center [512, 333] width 65 height 21
type input "202"
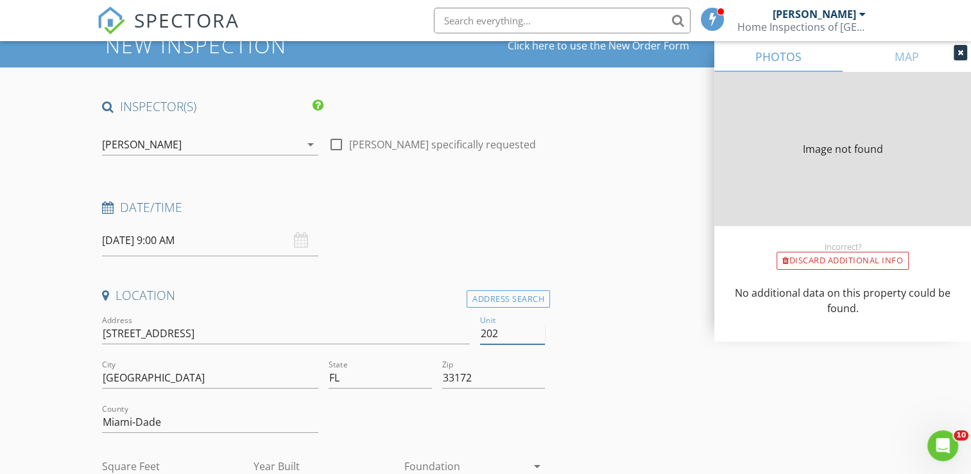
type input "900"
type input "1972"
type input "202"
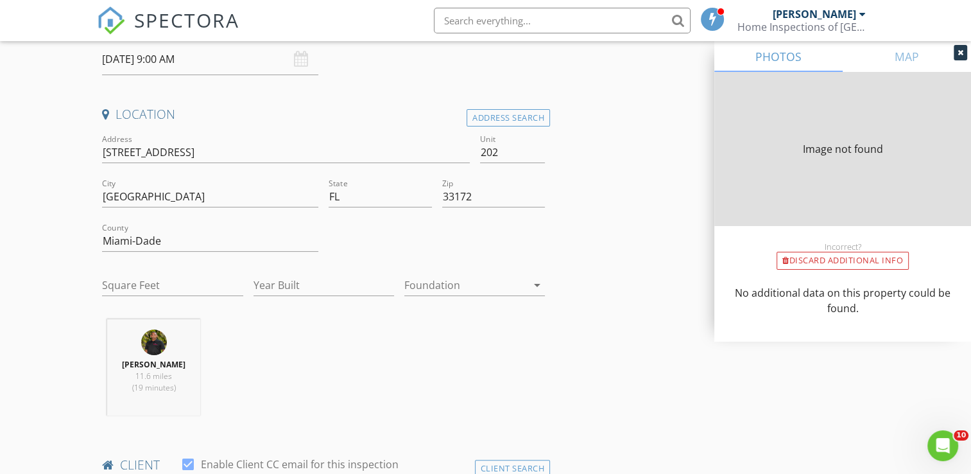
type input "900"
type input "1972"
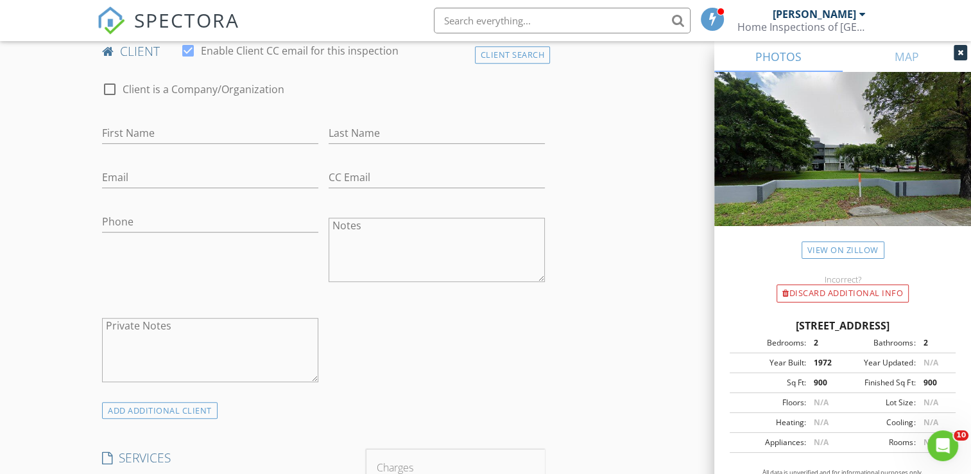
scroll to position [578, 0]
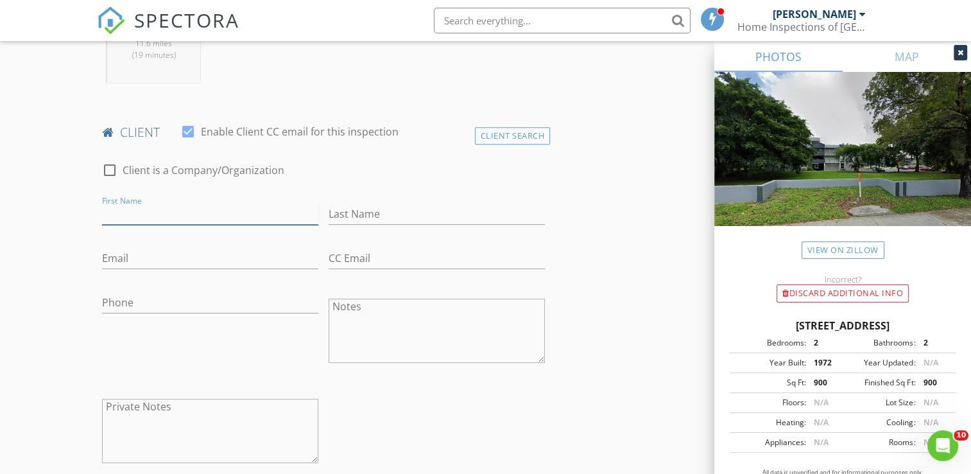
paste input "[PERSON_NAME]"
drag, startPoint x: 140, startPoint y: 209, endPoint x: 182, endPoint y: 213, distance: 41.9
click at [182, 213] on input "Kirenia Acosta" at bounding box center [210, 214] width 216 height 21
drag, startPoint x: 388, startPoint y: 209, endPoint x: 179, endPoint y: 215, distance: 208.7
click at [179, 215] on input "Kirenia Acosta" at bounding box center [210, 214] width 216 height 21
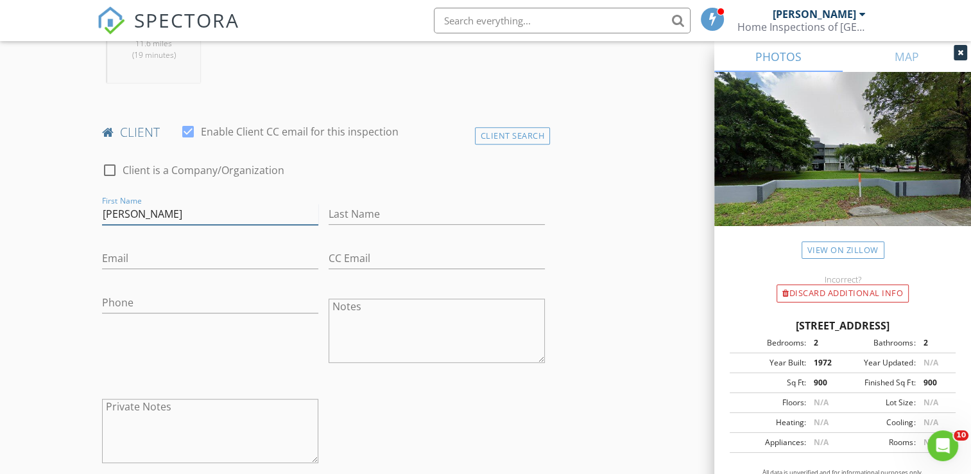
type input "Kirenia"
paste input "Acosta"
type input "Acosta"
paste input "acostakirenia2@gmail.com"
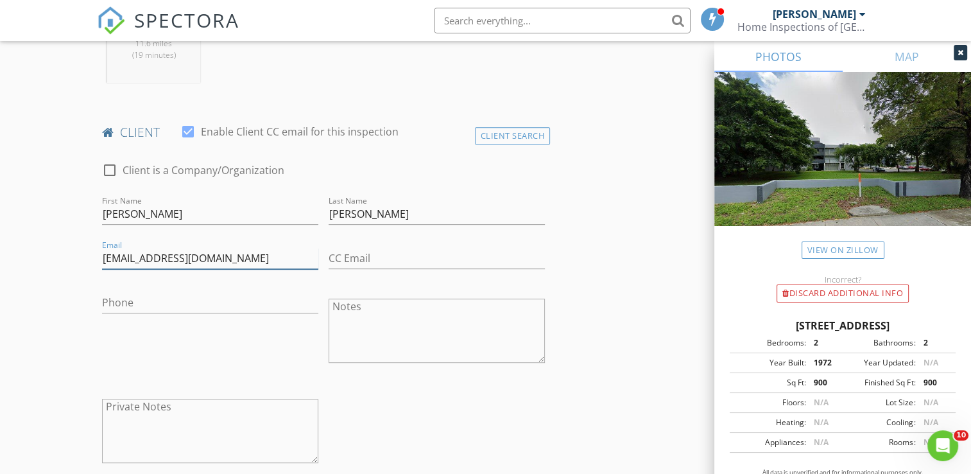
type input "acostakirenia2@gmail.com"
paste input "[PHONE_NUMBER]"
type input "754-232-2968"
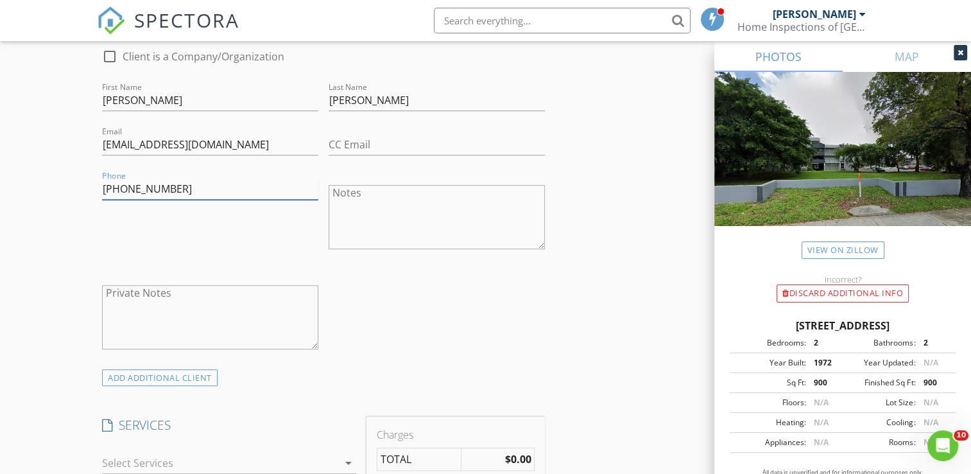
scroll to position [770, 0]
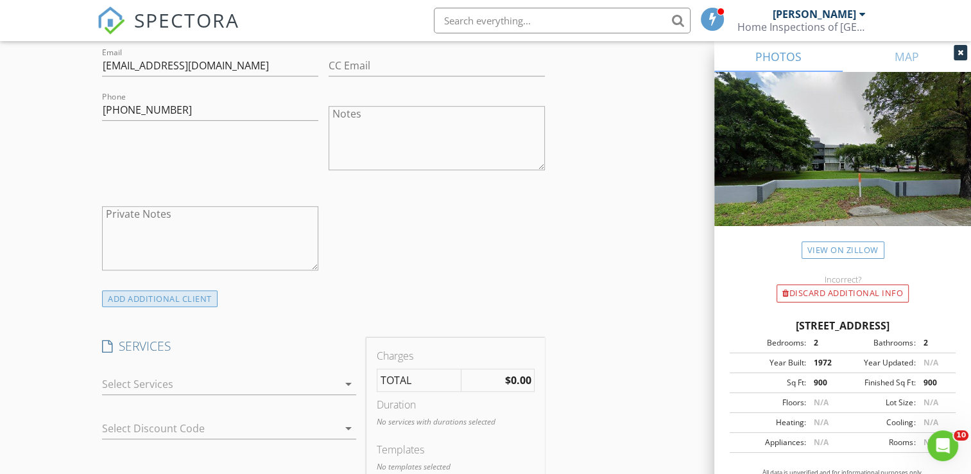
click at [129, 291] on div "ADD ADDITIONAL client" at bounding box center [160, 298] width 116 height 17
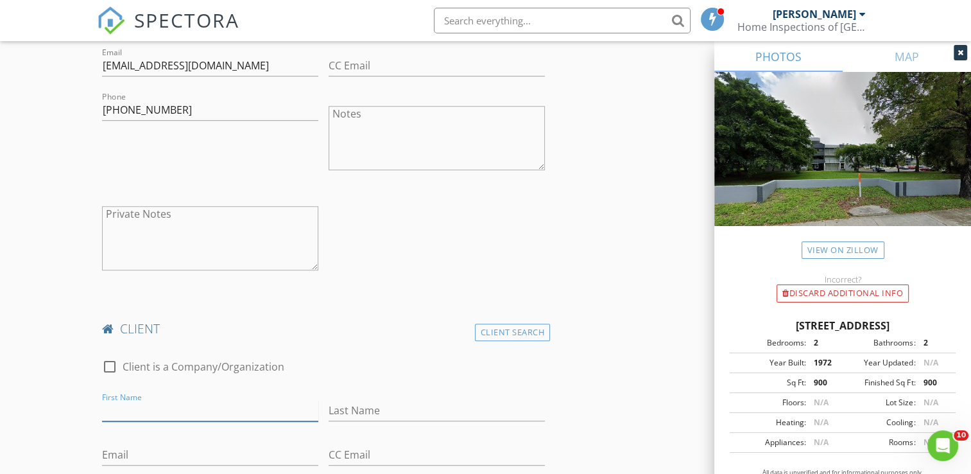
paste input "Claudia Arias"
drag, startPoint x: 142, startPoint y: 407, endPoint x: 178, endPoint y: 410, distance: 36.1
click at [178, 410] on input "Claudia Arias" at bounding box center [210, 410] width 216 height 21
type input "Claudia"
paste input "Arias"
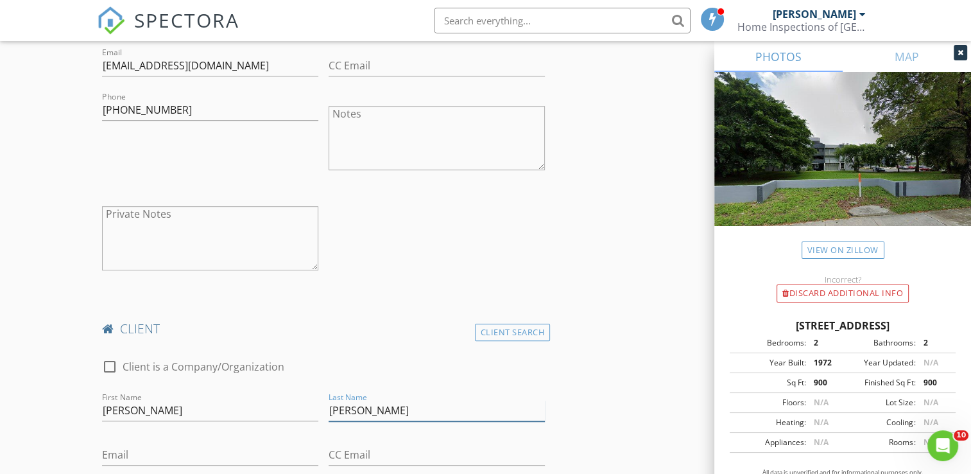
type input "Arias"
drag, startPoint x: 587, startPoint y: 383, endPoint x: 588, endPoint y: 389, distance: 6.5
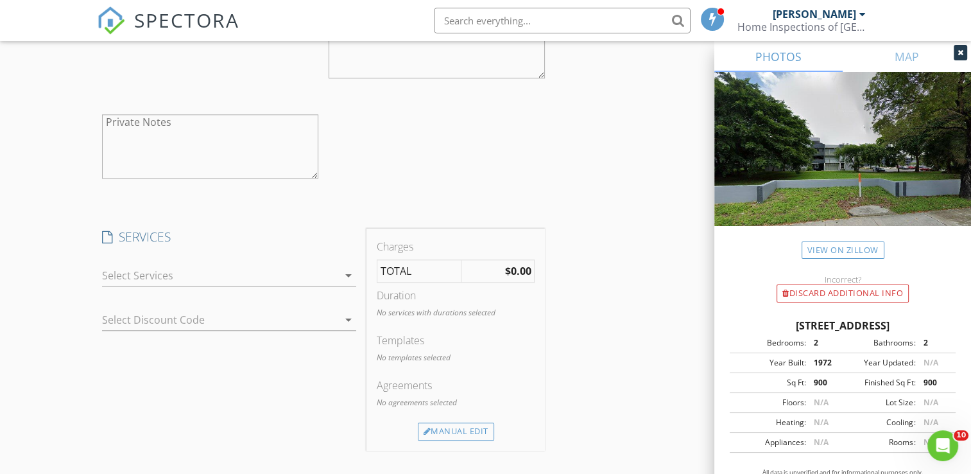
scroll to position [1284, 0]
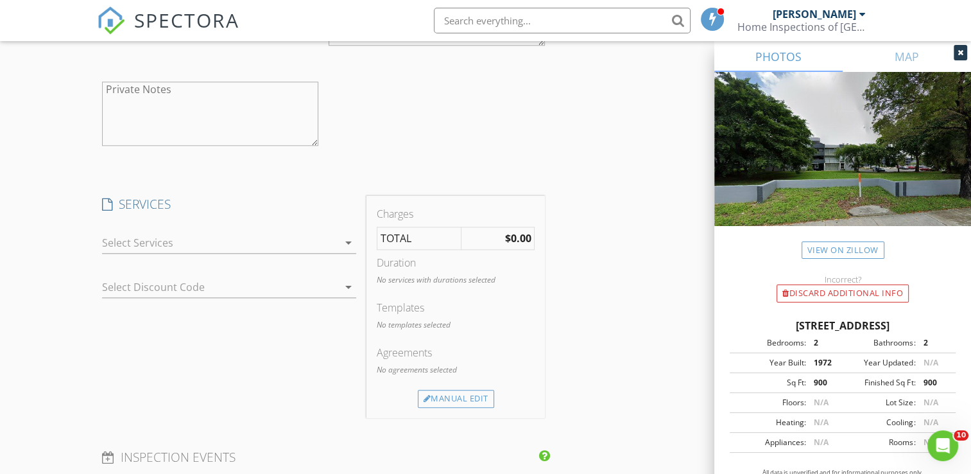
click at [198, 242] on div at bounding box center [220, 242] width 236 height 21
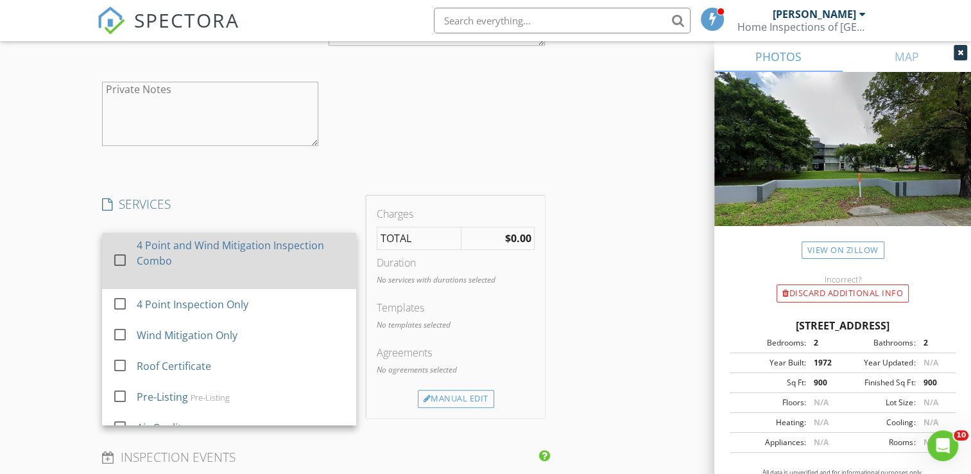
click at [199, 242] on div "4 Point and Wind Mitigation Inspection Combo" at bounding box center [241, 253] width 209 height 31
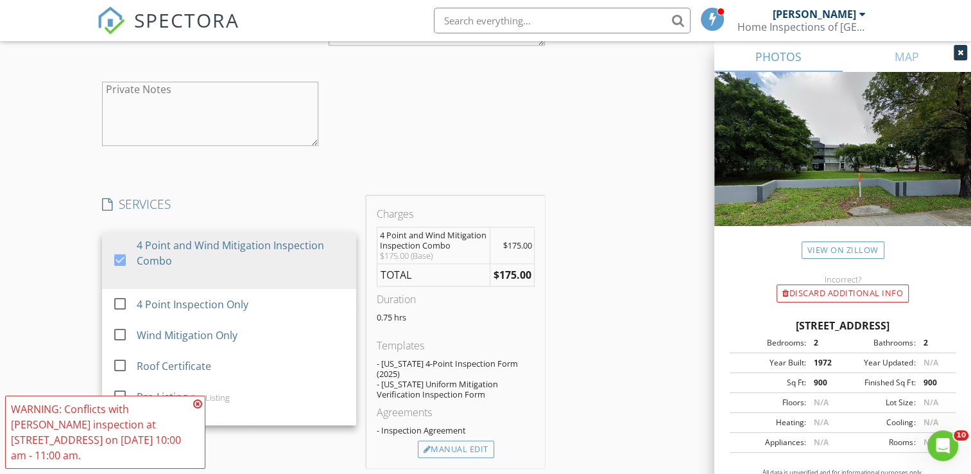
click at [442, 444] on div "Manual Edit" at bounding box center [456, 449] width 76 height 18
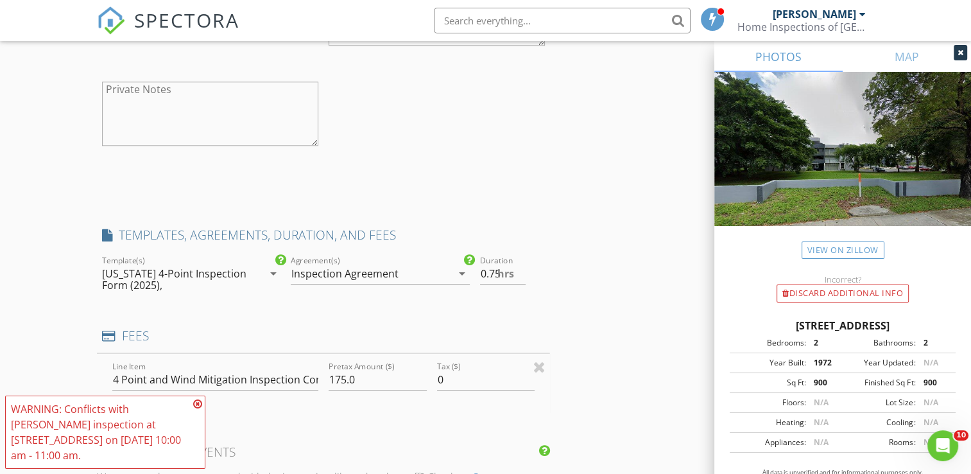
click at [438, 435] on div "INSPECTOR(S) check_box_outline_blank Alexis Espinosa check_box_outline_blank Ra…" at bounding box center [323, 76] width 453 height 2396
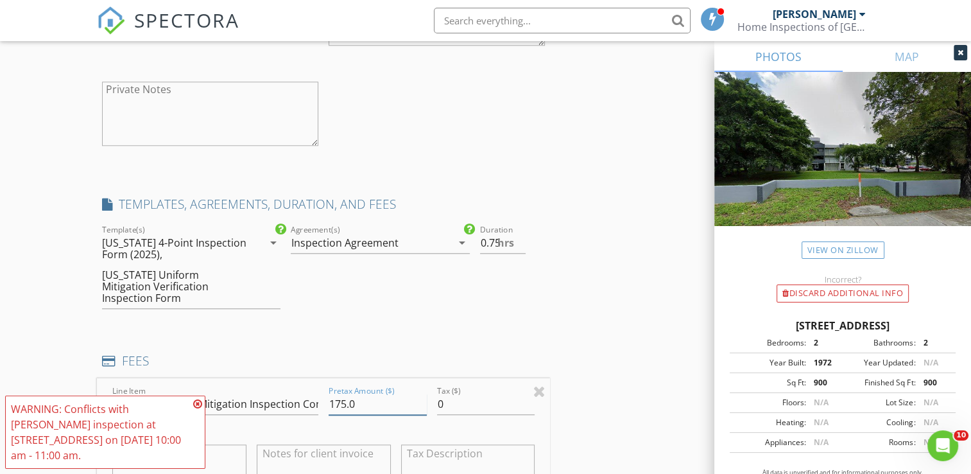
scroll to position [0, 7]
drag, startPoint x: 358, startPoint y: 387, endPoint x: 303, endPoint y: 385, distance: 55.3
click at [303, 385] on div "Line Item 4 Point and Wind Mitigation Inspection Combo Pretax Amount ($) 175.0 …" at bounding box center [323, 455] width 453 height 155
type input "200.00"
type input "1"
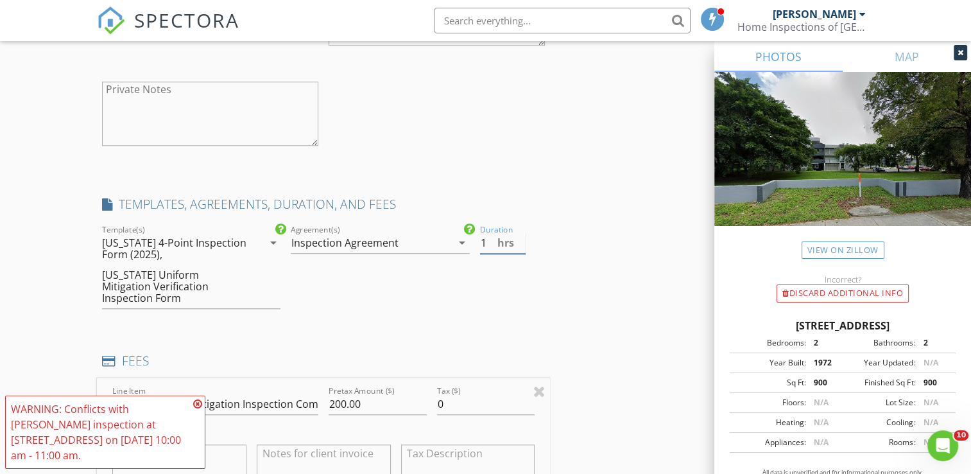
click at [523, 235] on input "1" at bounding box center [503, 242] width 46 height 21
click at [532, 281] on div "Duration 1 hrs" at bounding box center [513, 272] width 76 height 100
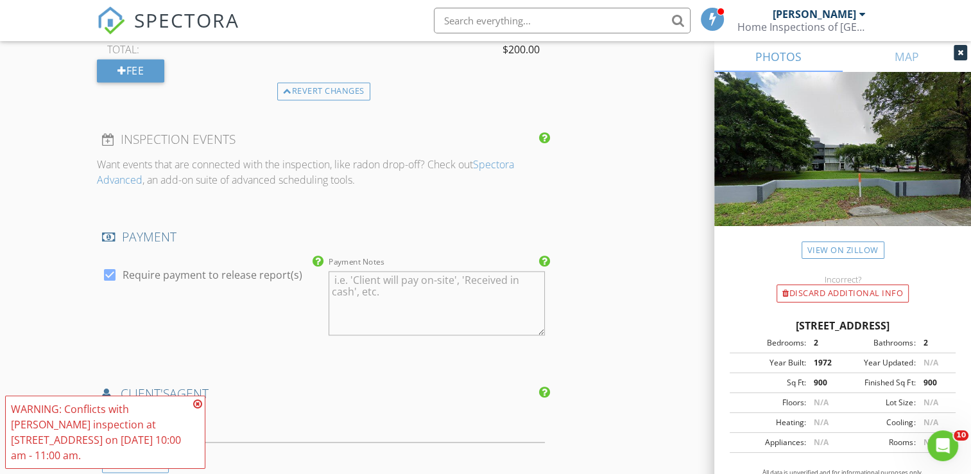
scroll to position [2054, 0]
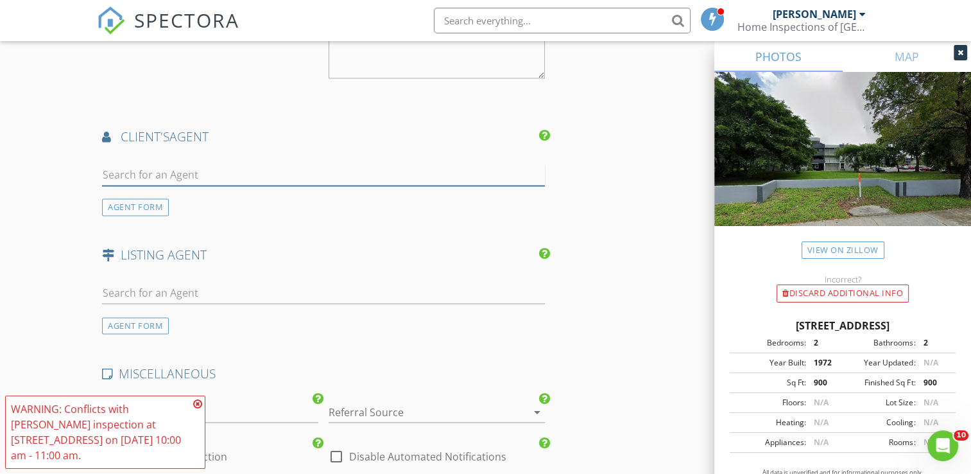
drag, startPoint x: 158, startPoint y: 158, endPoint x: 183, endPoint y: 160, distance: 25.2
click at [158, 164] on input "text" at bounding box center [323, 174] width 443 height 21
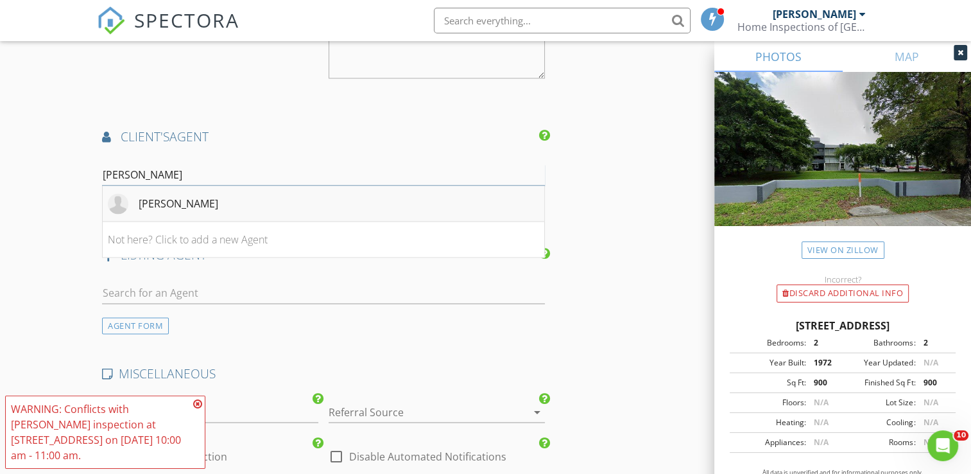
type input "juan cor"
click at [187, 196] on div "[PERSON_NAME]" at bounding box center [179, 203] width 80 height 15
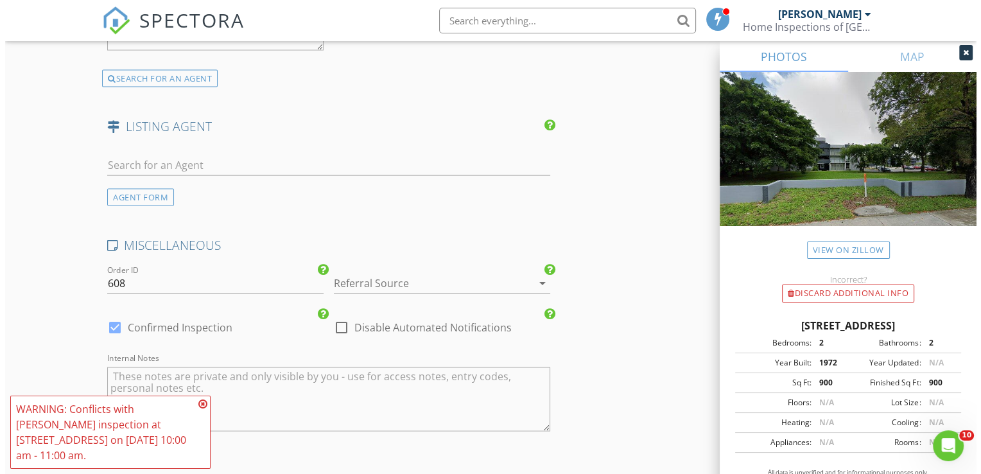
scroll to position [2667, 0]
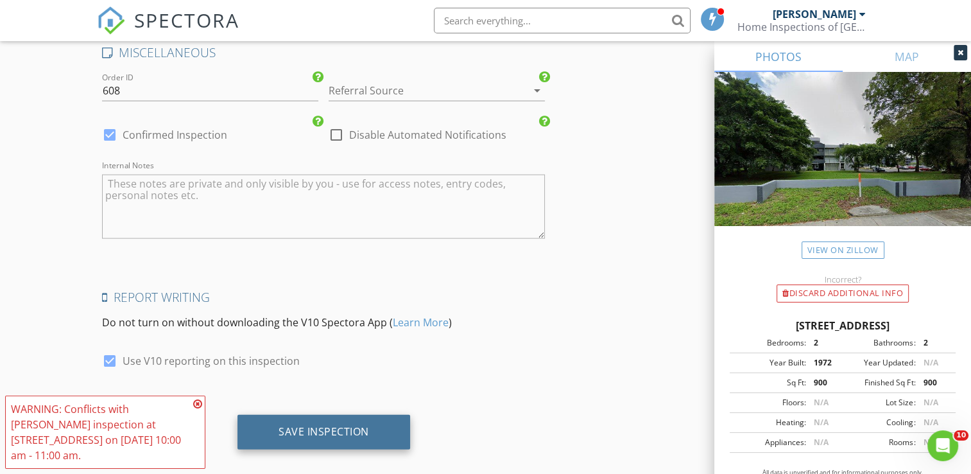
click at [373, 415] on div "Save Inspection" at bounding box center [324, 432] width 173 height 35
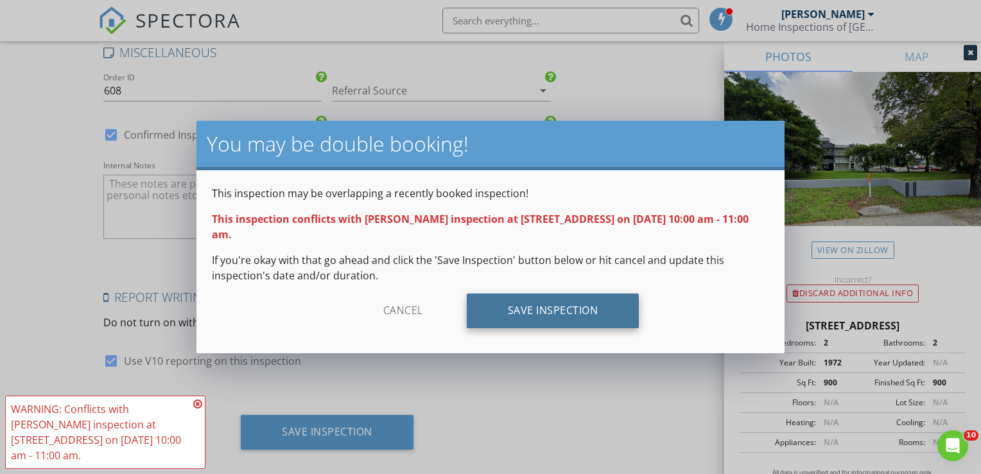
click at [532, 308] on div "Save Inspection" at bounding box center [553, 310] width 173 height 35
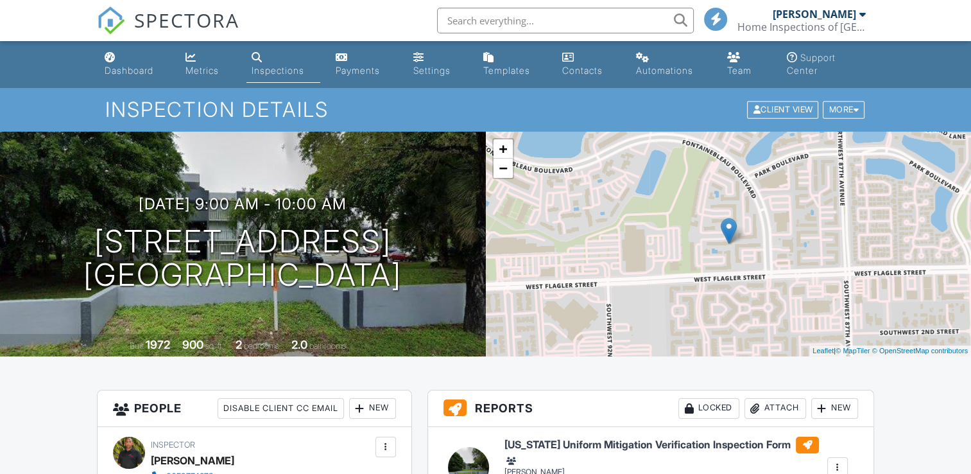
click at [100, 63] on link "Dashboard" at bounding box center [135, 64] width 71 height 37
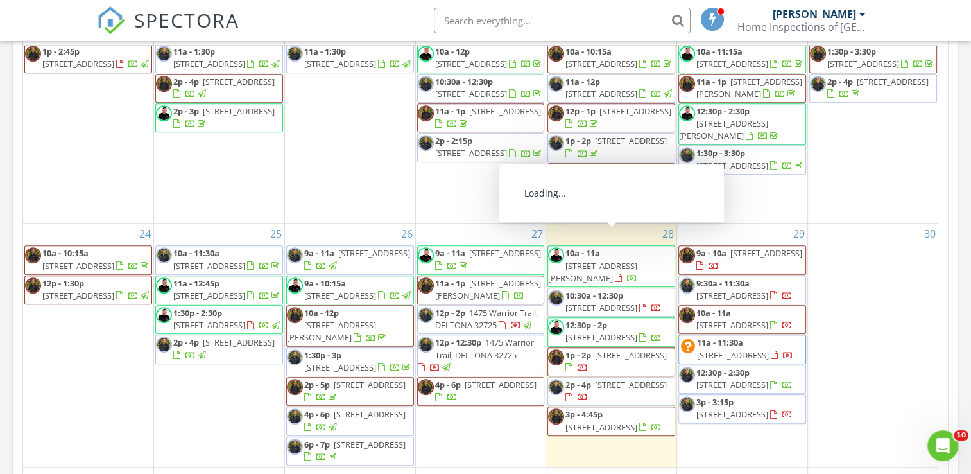
drag, startPoint x: 704, startPoint y: 302, endPoint x: 724, endPoint y: 291, distance: 22.7
click at [724, 307] on span "10a - 11a" at bounding box center [714, 313] width 35 height 12
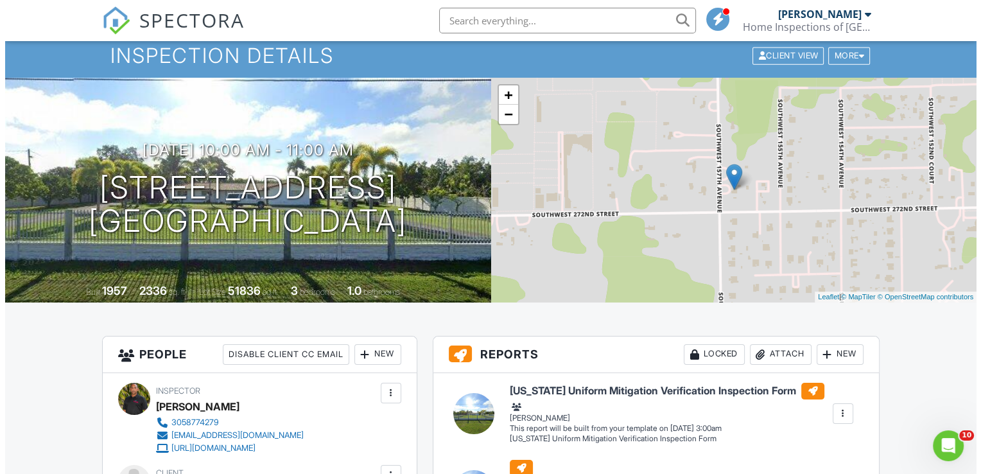
scroll to position [51, 0]
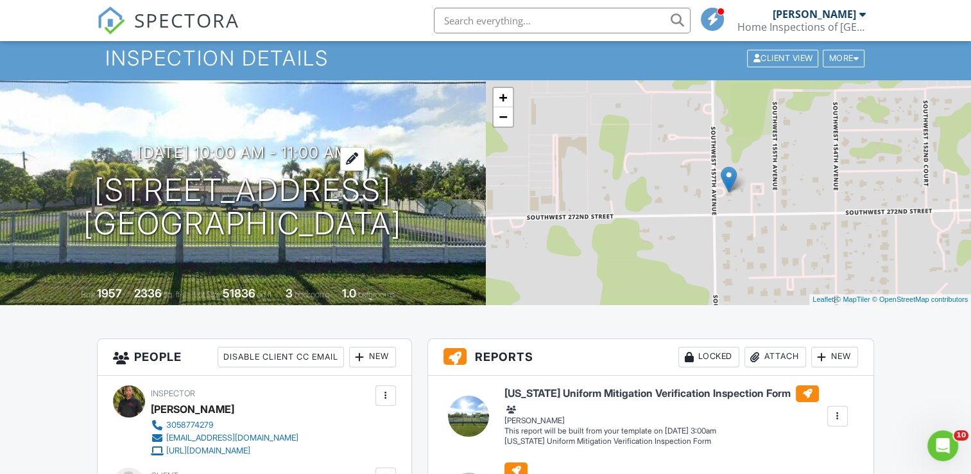
click at [234, 151] on h3 "[DATE] 10:00 am - 11:00 am" at bounding box center [242, 152] width 211 height 17
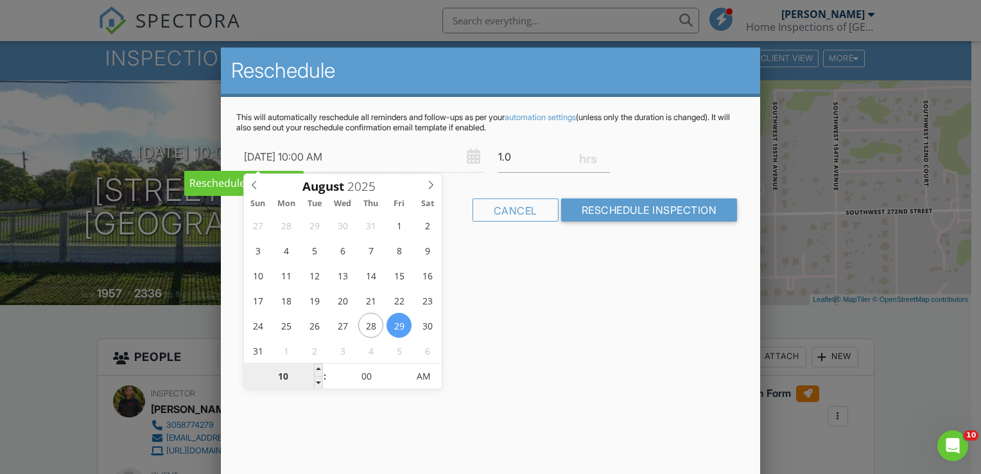
click at [286, 382] on input "10" at bounding box center [283, 377] width 79 height 26
type input "[DATE] 1:00 AM"
type input "01"
type input "[DATE] 11:00 AM"
type input "11"
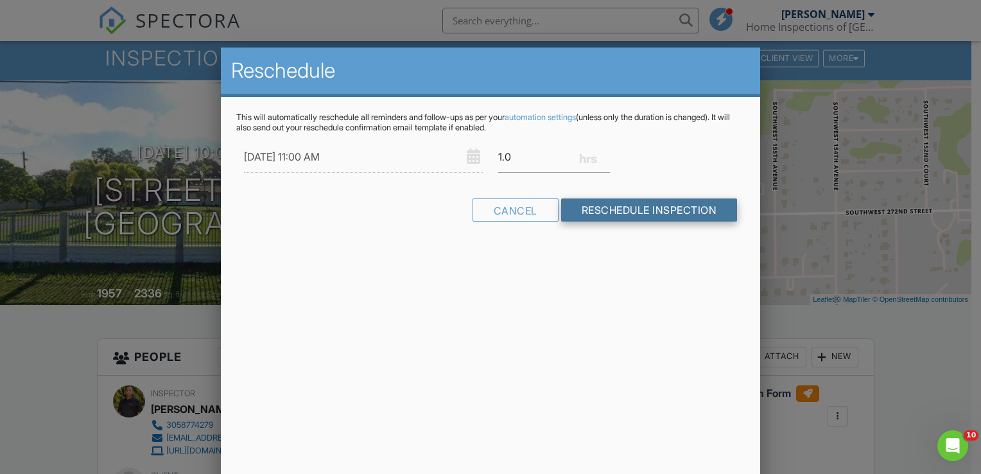
click at [635, 212] on input "Reschedule Inspection" at bounding box center [649, 209] width 177 height 23
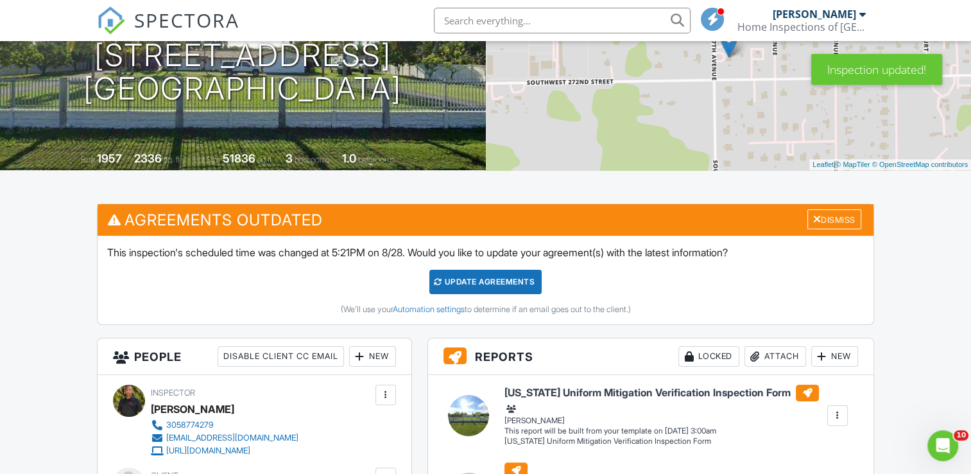
scroll to position [193, 0]
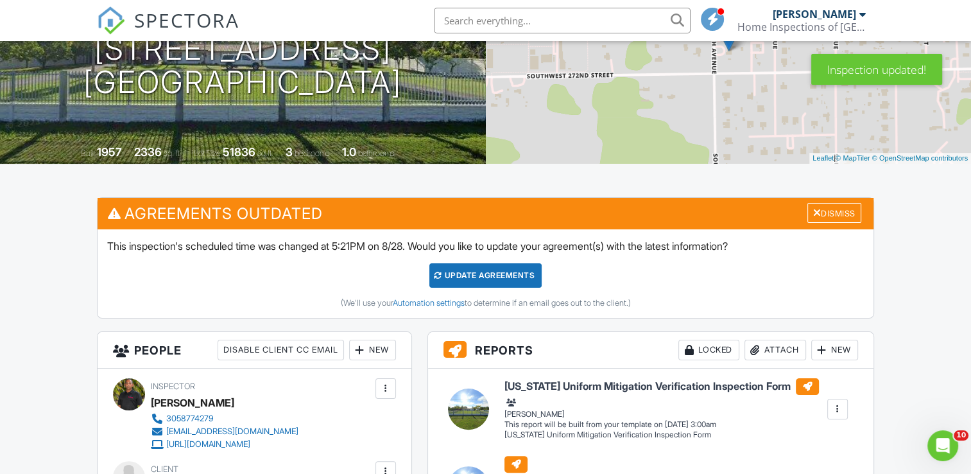
click at [492, 270] on div "Update Agreements" at bounding box center [485, 275] width 112 height 24
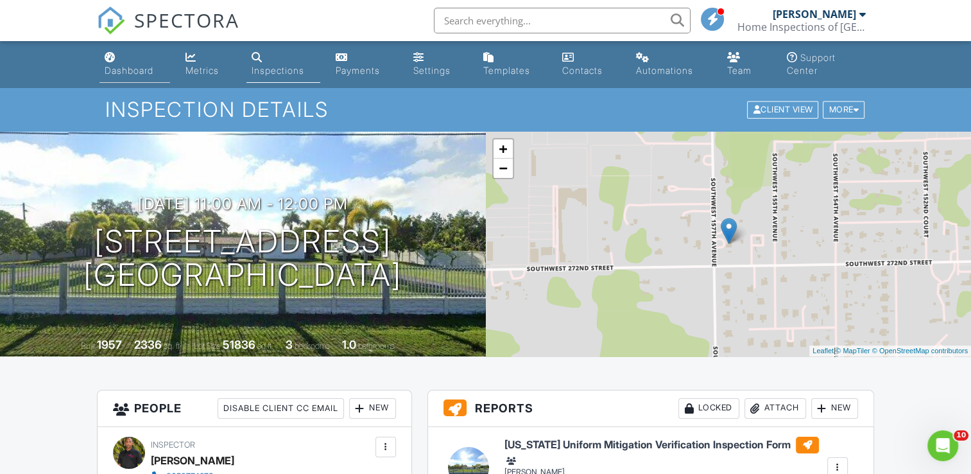
click at [128, 73] on div "Dashboard" at bounding box center [129, 70] width 49 height 11
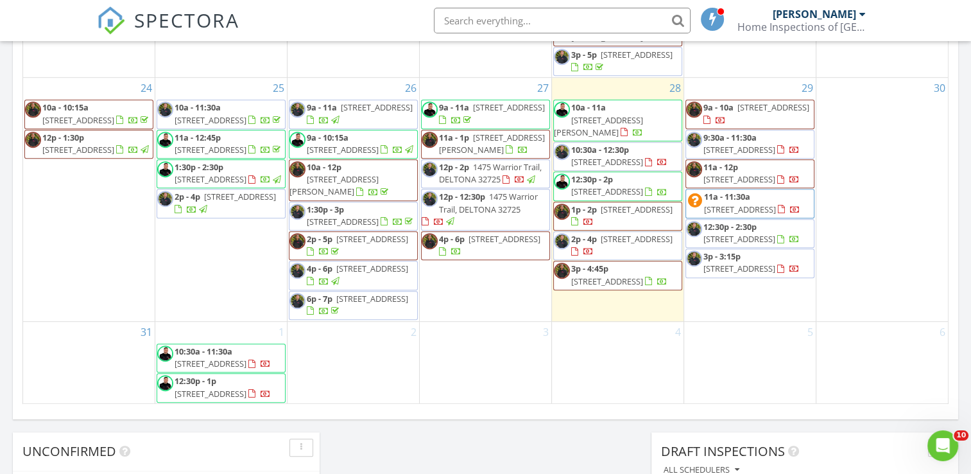
scroll to position [866, 0]
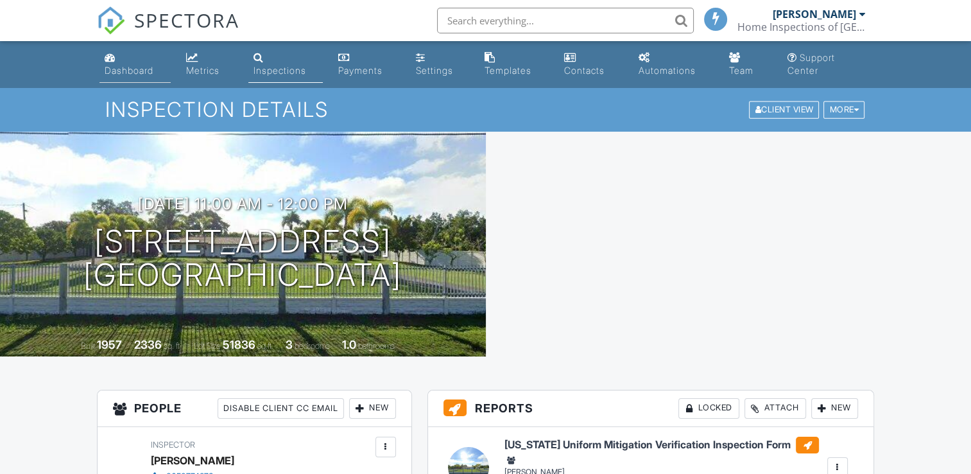
click at [126, 72] on div "Dashboard" at bounding box center [129, 70] width 49 height 11
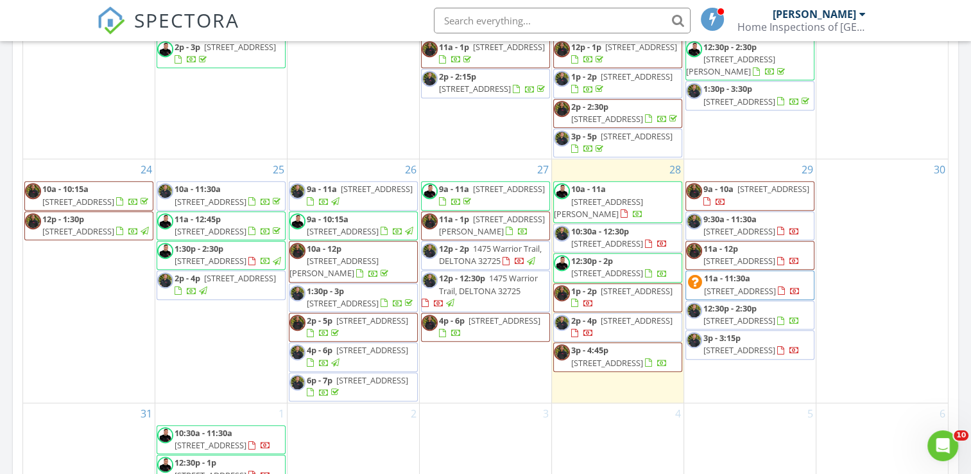
scroll to position [706, 0]
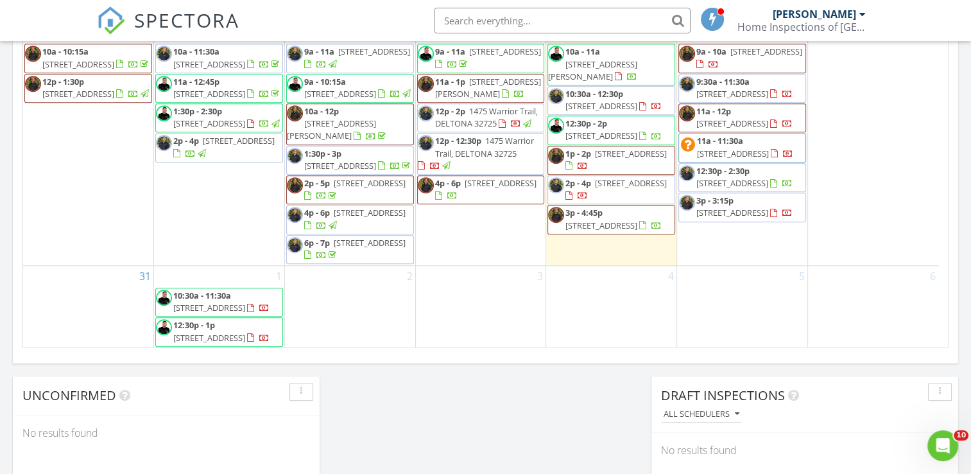
scroll to position [717, 0]
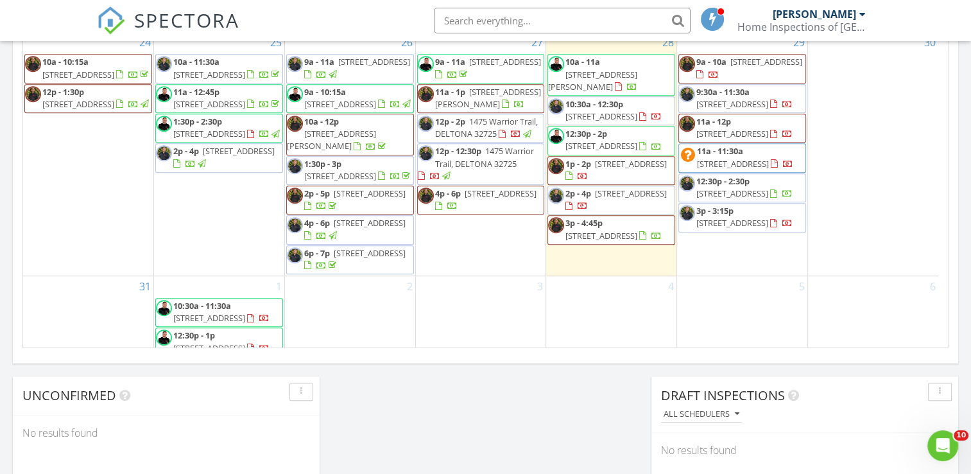
click at [570, 152] on span "1801 S Ocean Dr 538, Hallandale Beach 33009" at bounding box center [602, 146] width 72 height 12
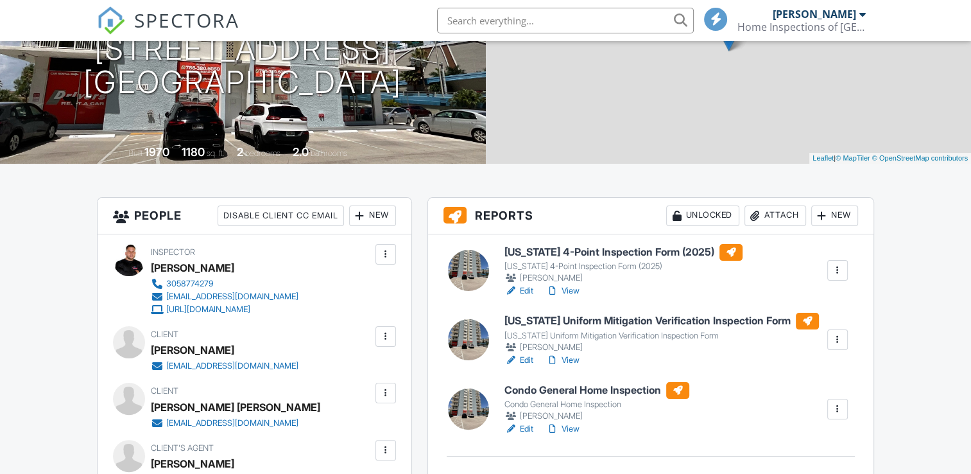
scroll to position [193, 0]
click at [532, 430] on link "Edit" at bounding box center [519, 428] width 29 height 13
